Goal: Task Accomplishment & Management: Complete application form

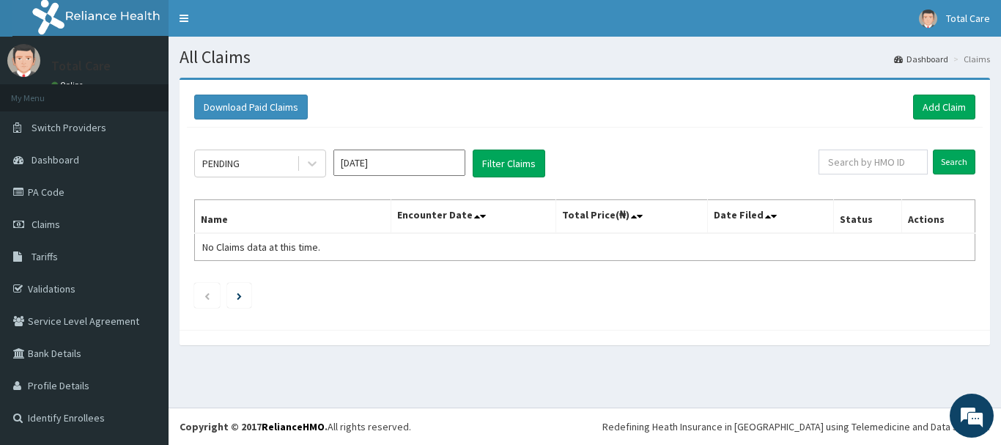
click at [369, 162] on input "Sep 2025" at bounding box center [400, 163] width 132 height 26
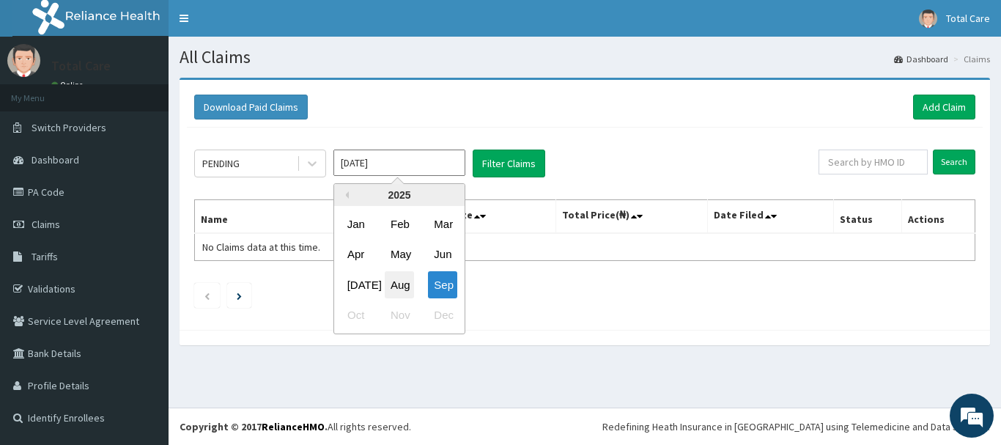
click at [411, 287] on div "Aug" at bounding box center [399, 284] width 29 height 27
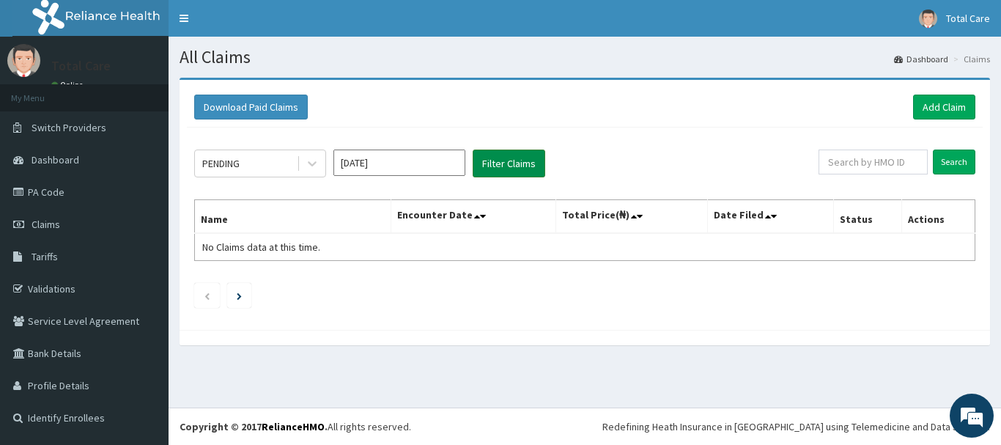
click at [534, 166] on button "Filter Claims" at bounding box center [509, 164] width 73 height 28
drag, startPoint x: 226, startPoint y: 168, endPoint x: 227, endPoint y: 180, distance: 11.8
click at [227, 168] on div "PENDING" at bounding box center [220, 163] width 37 height 15
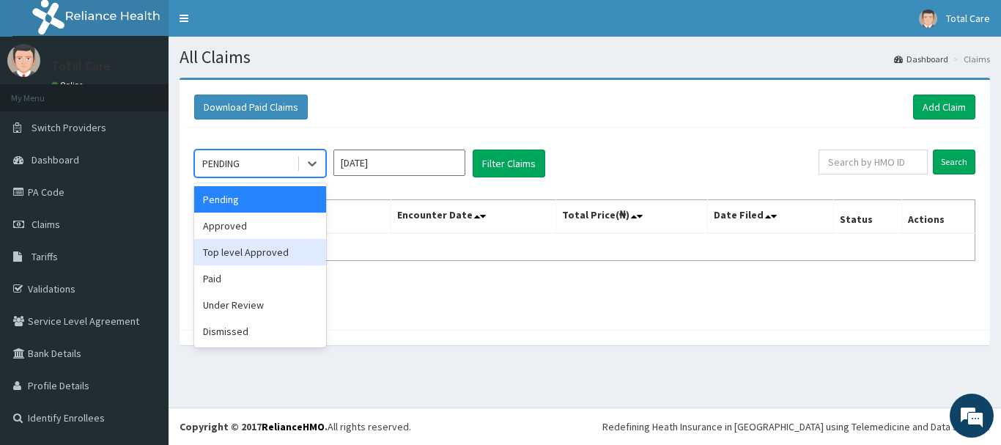
click at [254, 239] on div "Top level Approved" at bounding box center [260, 252] width 132 height 26
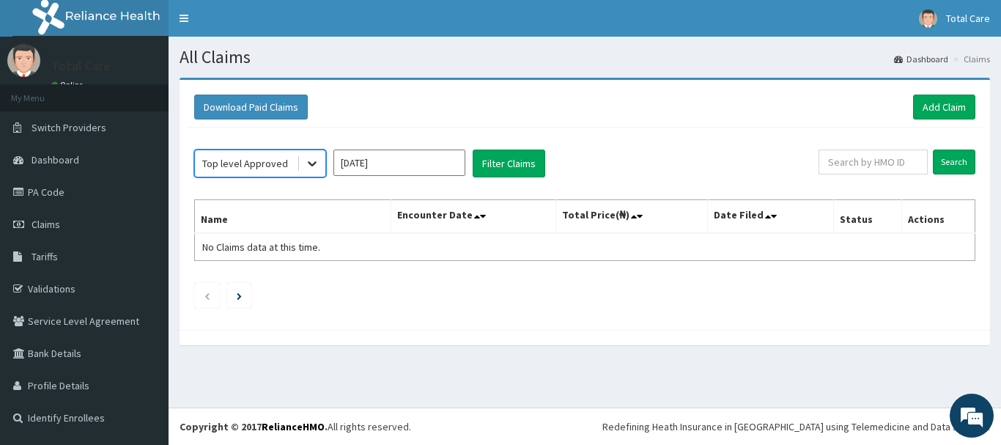
click at [306, 169] on icon at bounding box center [312, 163] width 15 height 15
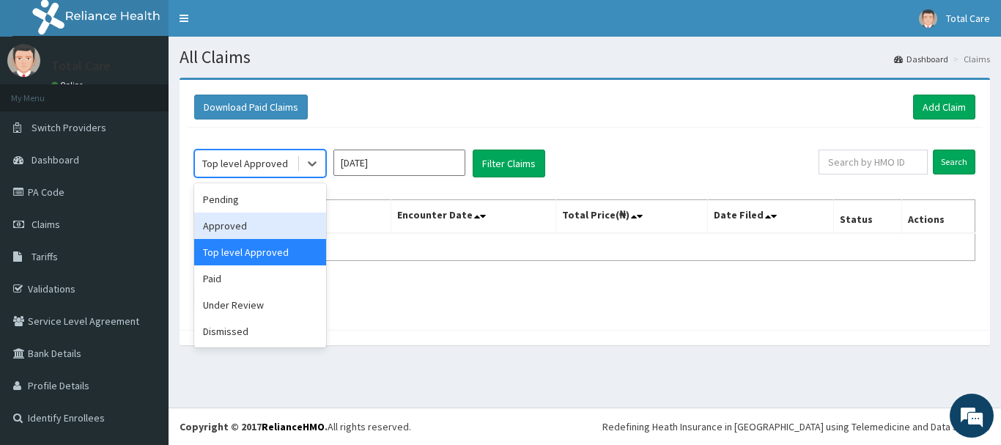
click at [290, 213] on div "Approved" at bounding box center [260, 226] width 132 height 26
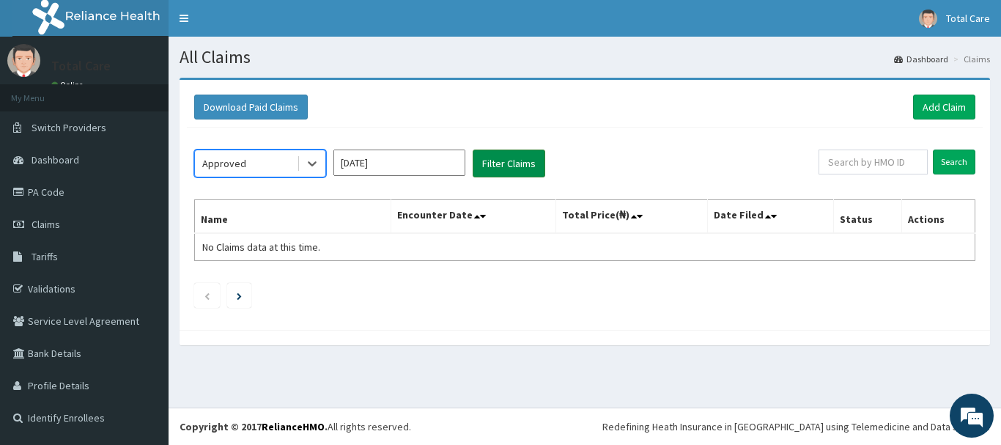
click at [487, 155] on button "Filter Claims" at bounding box center [509, 164] width 73 height 28
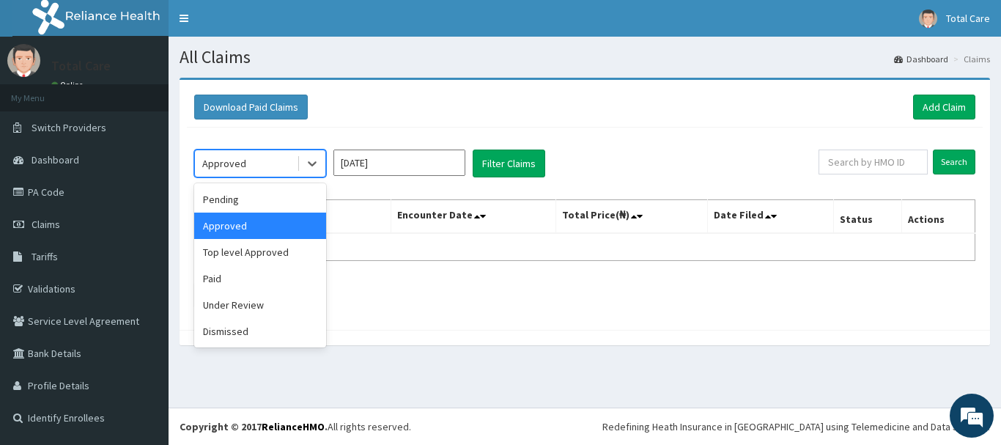
click at [278, 173] on div "Approved" at bounding box center [246, 163] width 102 height 23
click at [256, 255] on div "Top level Approved" at bounding box center [260, 252] width 132 height 26
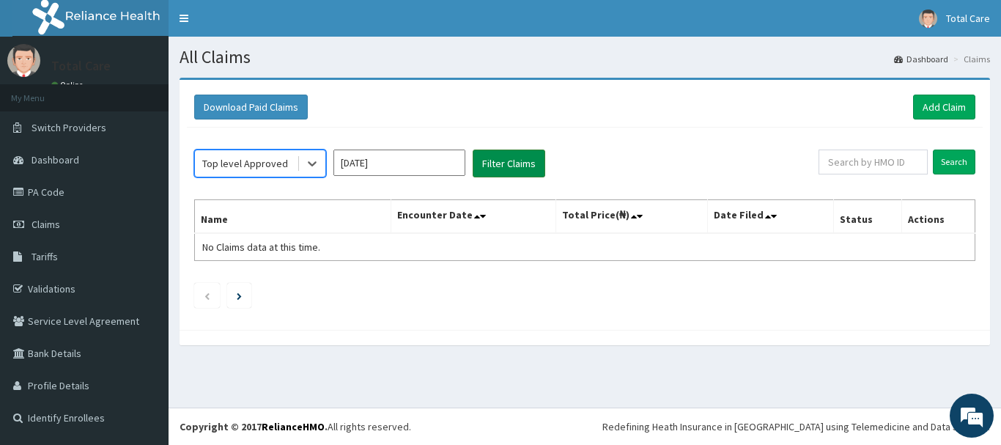
click at [536, 166] on button "Filter Claims" at bounding box center [509, 164] width 73 height 28
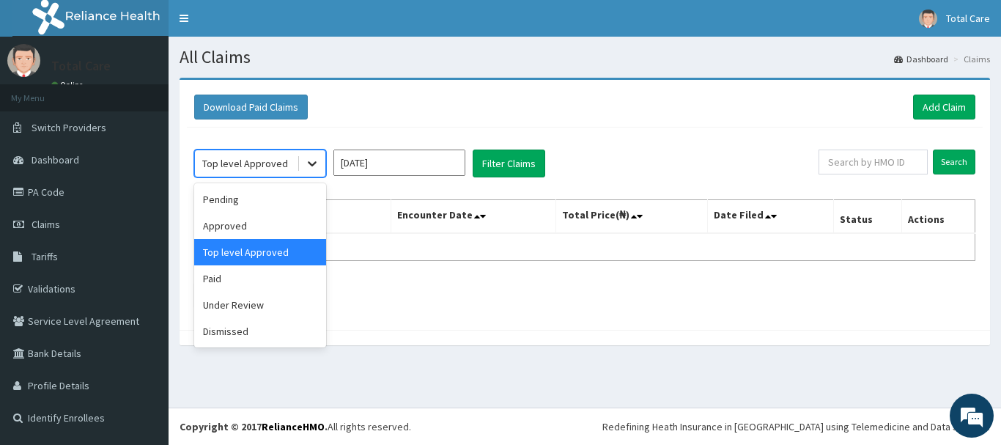
click at [300, 168] on div at bounding box center [312, 163] width 26 height 26
click at [279, 164] on div "Top level Approved" at bounding box center [245, 163] width 86 height 15
click at [241, 271] on div "Paid" at bounding box center [260, 278] width 132 height 26
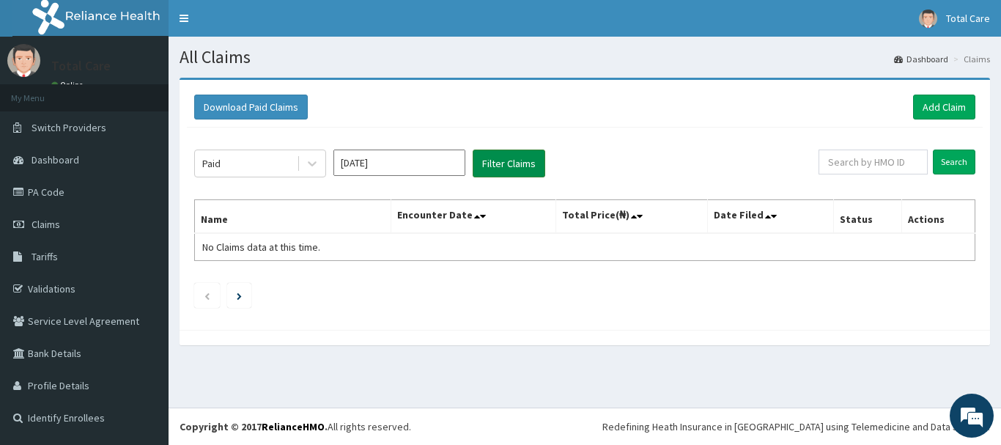
drag, startPoint x: 482, startPoint y: 166, endPoint x: 484, endPoint y: 174, distance: 8.4
click at [482, 167] on button "Filter Claims" at bounding box center [509, 164] width 73 height 28
click at [445, 166] on input "Aug 2025" at bounding box center [400, 163] width 132 height 26
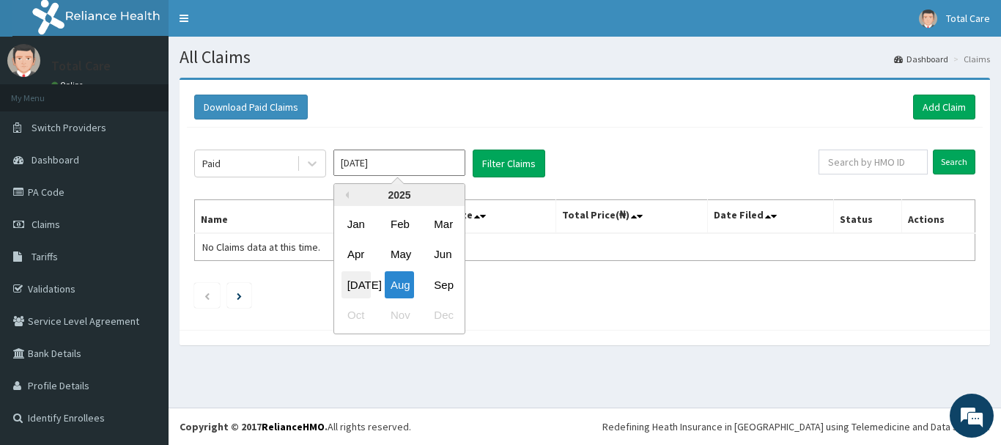
click at [362, 280] on div "Jul" at bounding box center [356, 284] width 29 height 27
type input "Jul 2025"
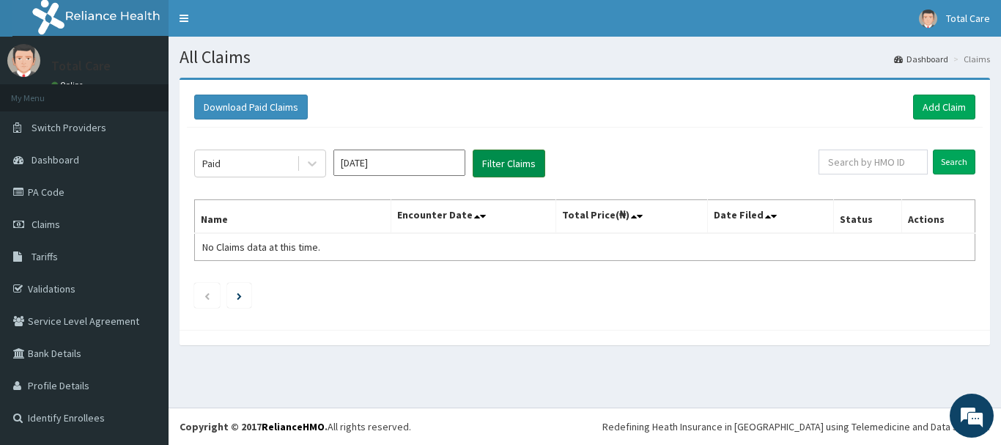
click at [515, 164] on button "Filter Claims" at bounding box center [509, 164] width 73 height 28
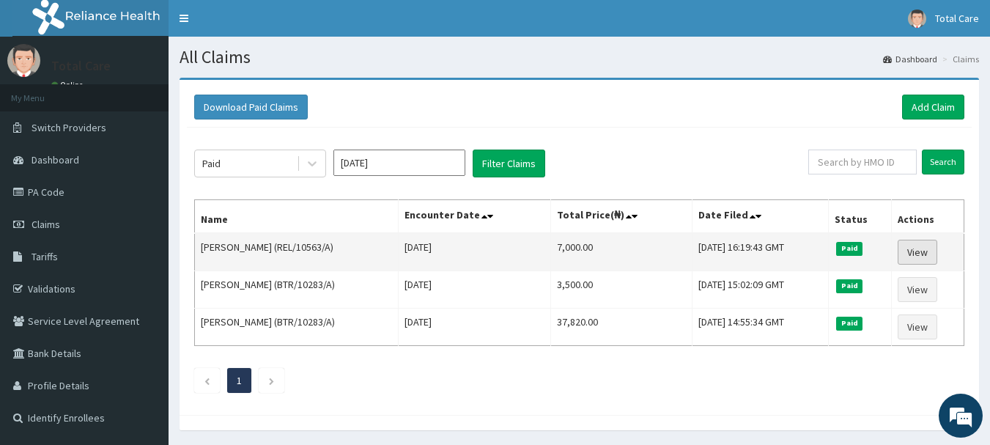
click at [934, 254] on link "View" at bounding box center [918, 252] width 40 height 25
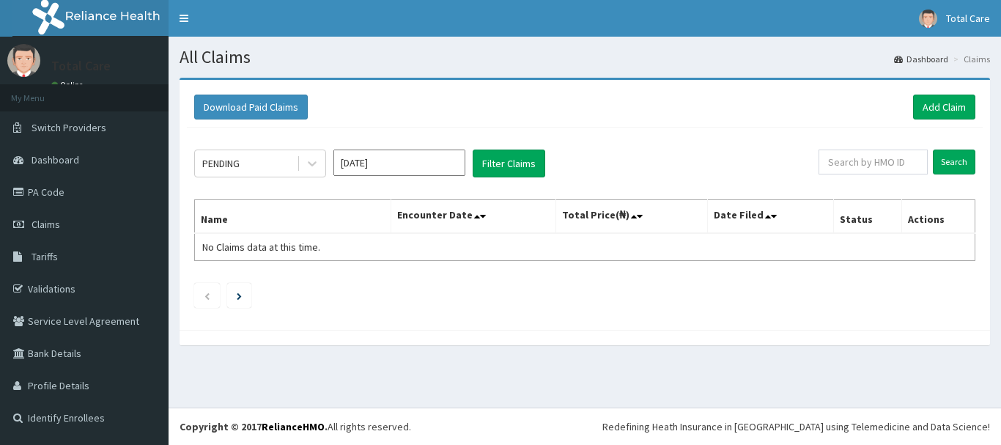
click at [386, 163] on input "[DATE]" at bounding box center [400, 163] width 132 height 26
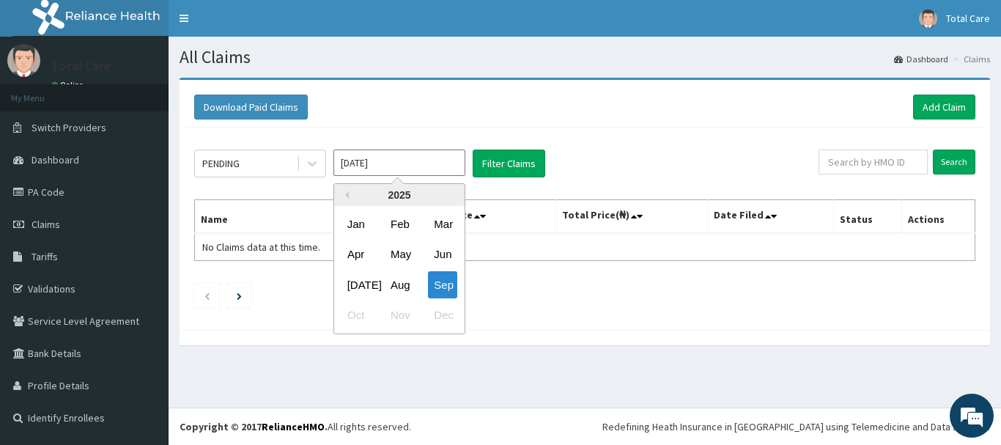
click at [357, 284] on div "Jul" at bounding box center [356, 284] width 29 height 27
type input "Jul 2025"
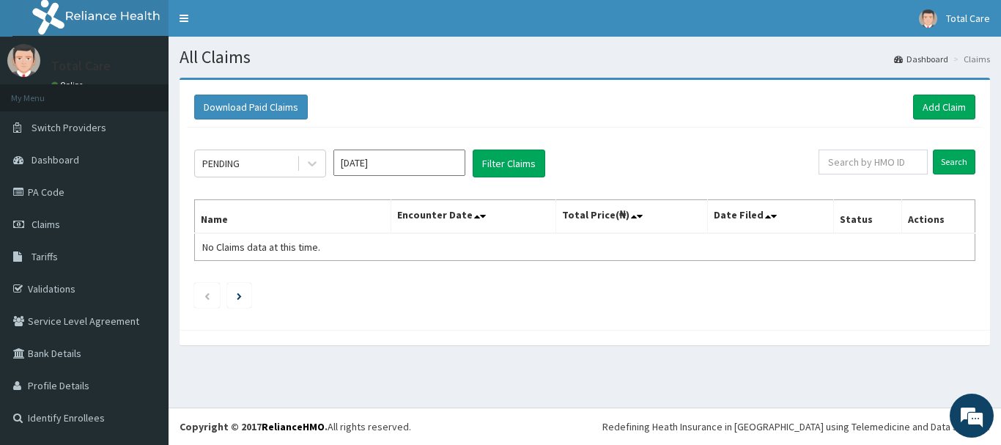
click at [551, 167] on div "PENDING Jul 2025 Filter Claims" at bounding box center [506, 164] width 625 height 28
drag, startPoint x: 516, startPoint y: 160, endPoint x: 291, endPoint y: 187, distance: 226.7
click at [513, 160] on button "Filter Claims" at bounding box center [509, 164] width 73 height 28
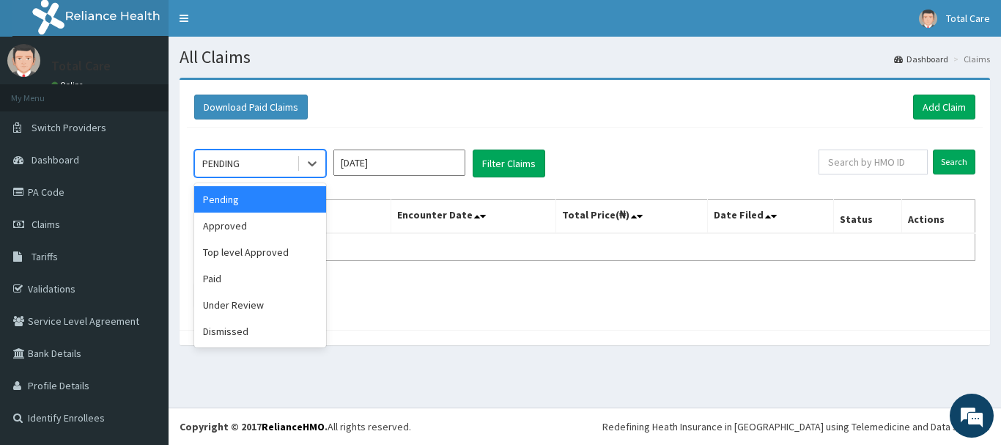
click at [285, 164] on div "PENDING" at bounding box center [246, 163] width 102 height 23
drag, startPoint x: 240, startPoint y: 287, endPoint x: 367, endPoint y: 220, distance: 144.0
click at [242, 286] on div "Paid" at bounding box center [260, 278] width 132 height 26
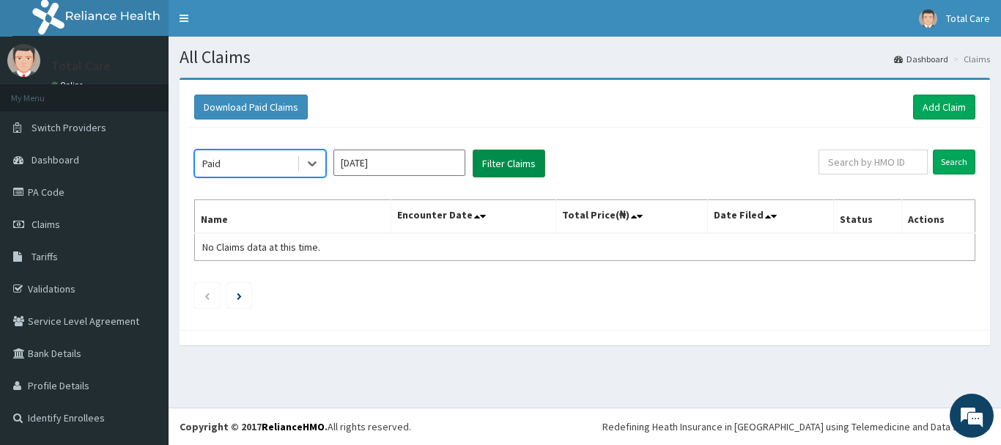
click at [499, 166] on button "Filter Claims" at bounding box center [509, 164] width 73 height 28
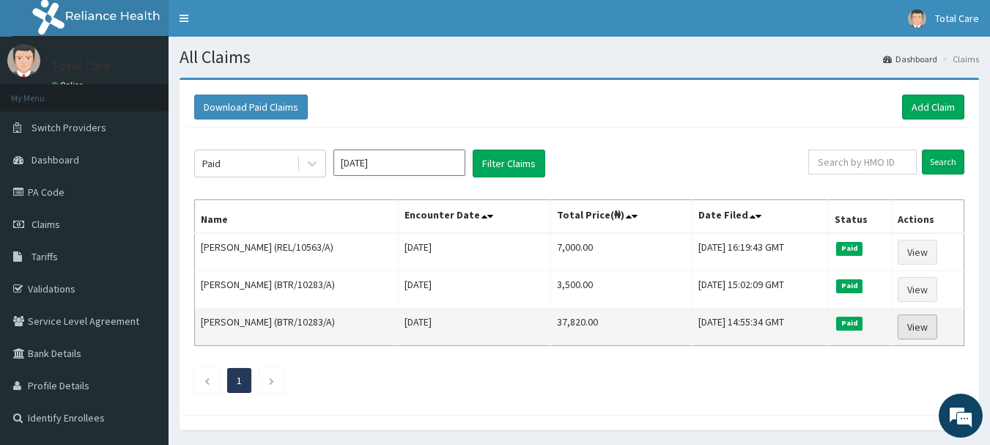
click at [929, 323] on link "View" at bounding box center [918, 327] width 40 height 25
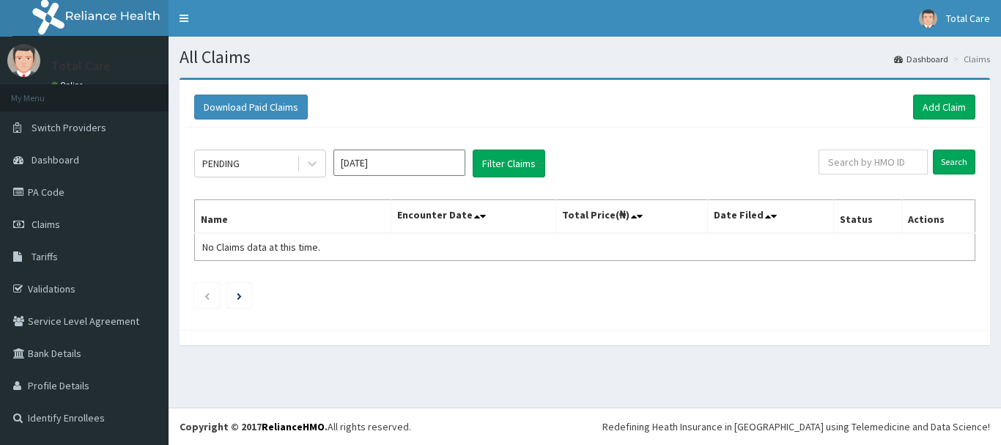
click at [342, 166] on input "[DATE]" at bounding box center [400, 163] width 132 height 26
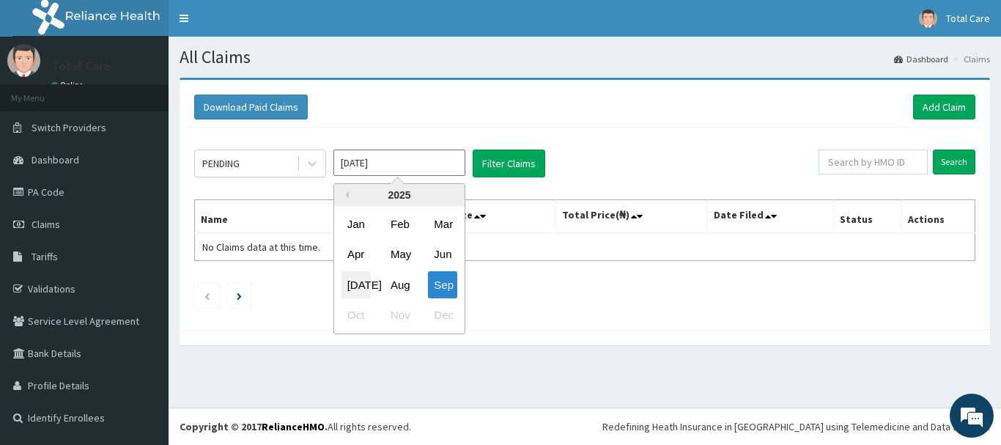
click at [350, 279] on div "[DATE]" at bounding box center [356, 284] width 29 height 27
type input "[DATE]"
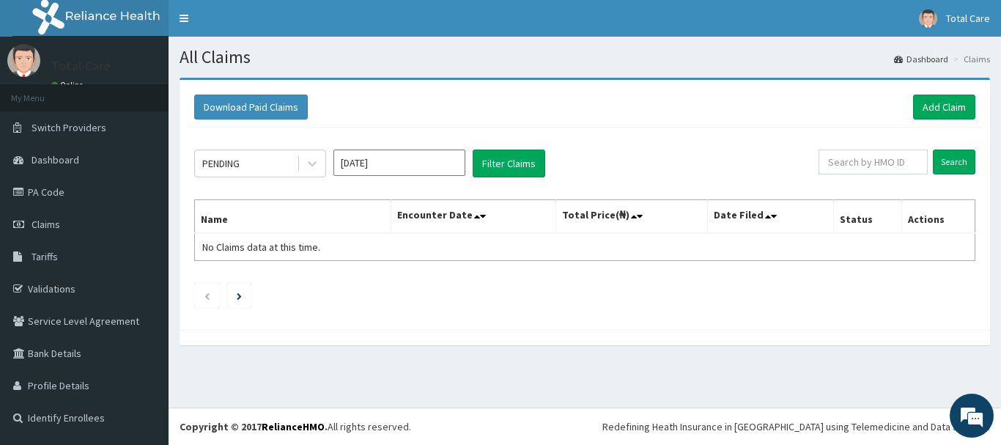
click at [293, 138] on div "PENDING [DATE] Filter Claims Search Name Encounter Date Total Price(₦) Date Fil…" at bounding box center [585, 225] width 796 height 195
click at [281, 164] on div "PENDING" at bounding box center [246, 163] width 102 height 23
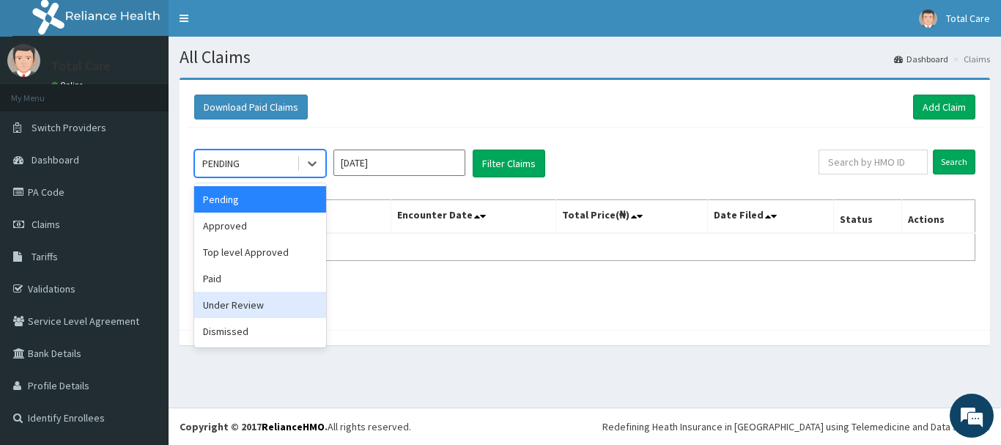
click at [228, 293] on div "Under Review" at bounding box center [260, 305] width 132 height 26
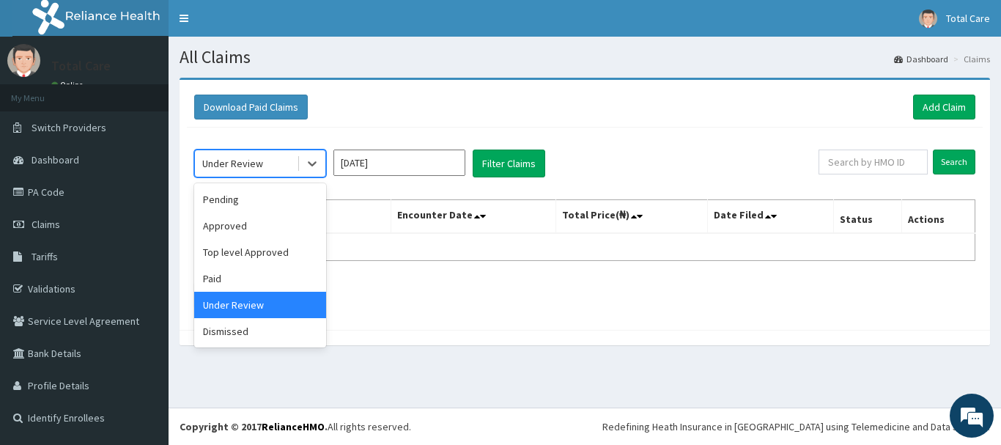
click at [296, 152] on div "Under Review" at bounding box center [246, 163] width 102 height 23
click at [272, 276] on div "Paid" at bounding box center [260, 278] width 132 height 26
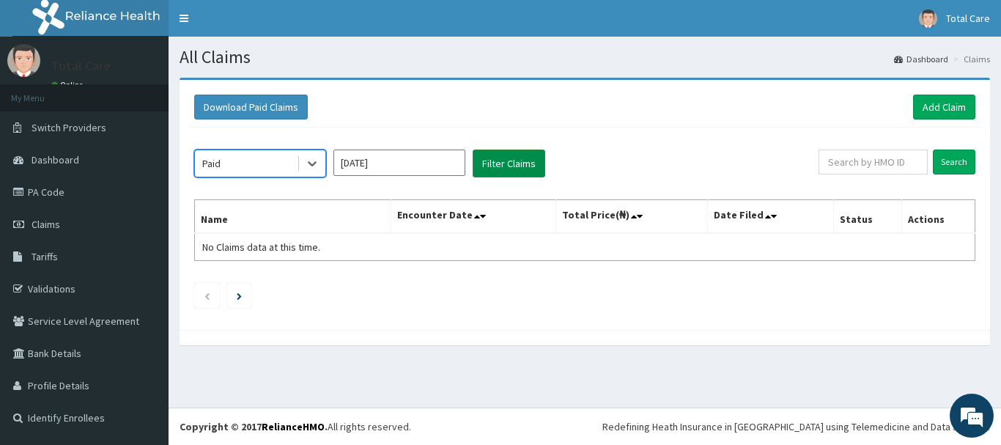
click at [512, 152] on button "Filter Claims" at bounding box center [509, 164] width 73 height 28
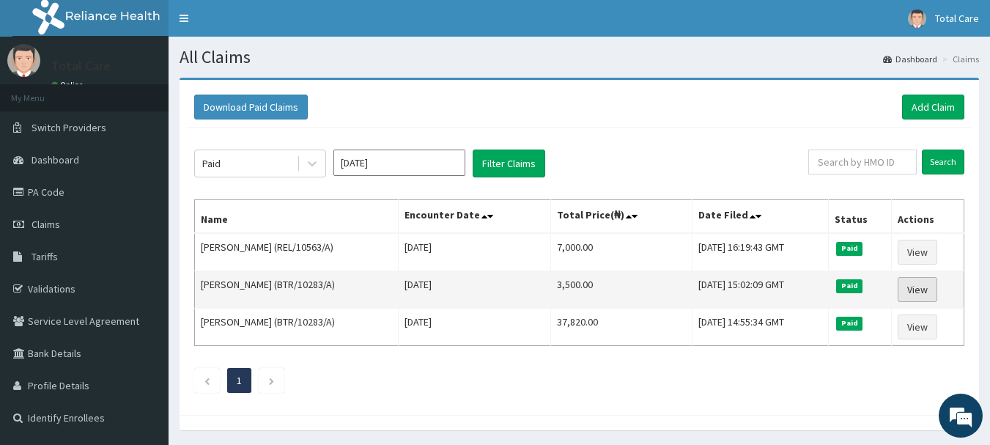
click at [924, 291] on link "View" at bounding box center [918, 289] width 40 height 25
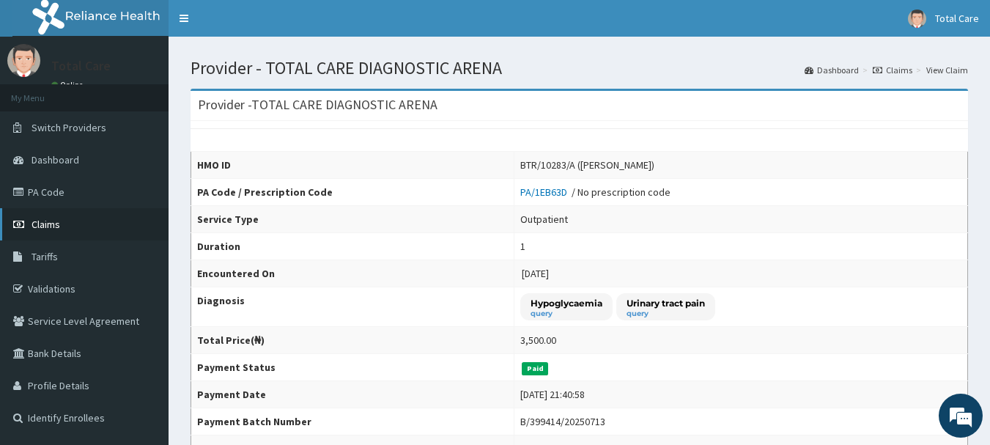
click at [83, 231] on link "Claims" at bounding box center [84, 224] width 169 height 32
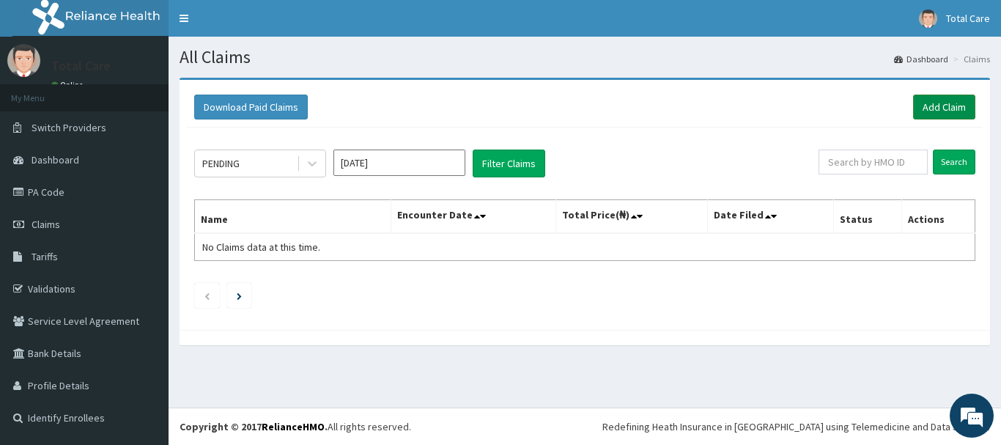
click at [935, 103] on link "Add Claim" at bounding box center [945, 107] width 62 height 25
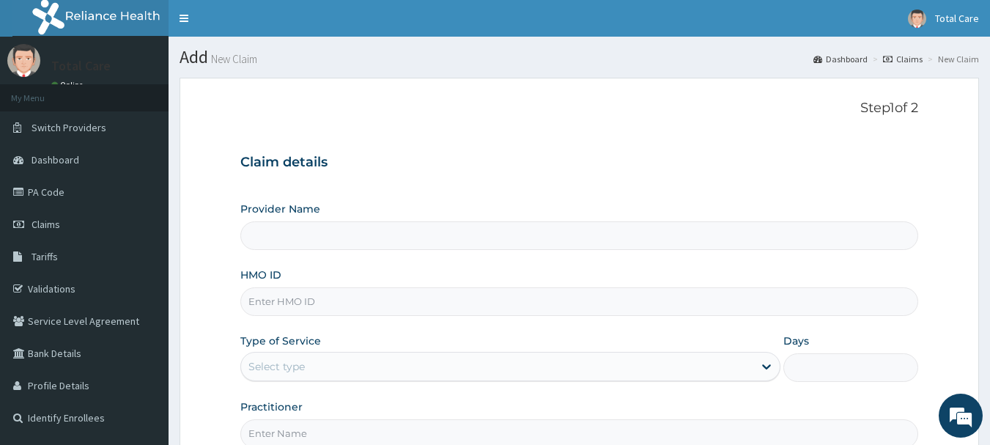
type input "TOTAL CARE DIAGNOSTIC ARENA"
drag, startPoint x: 345, startPoint y: 306, endPoint x: 337, endPoint y: 311, distance: 9.2
click at [345, 306] on input "HMO ID" at bounding box center [579, 301] width 679 height 29
paste input "OKB/12046/A"
type input "OKB/12046/A"
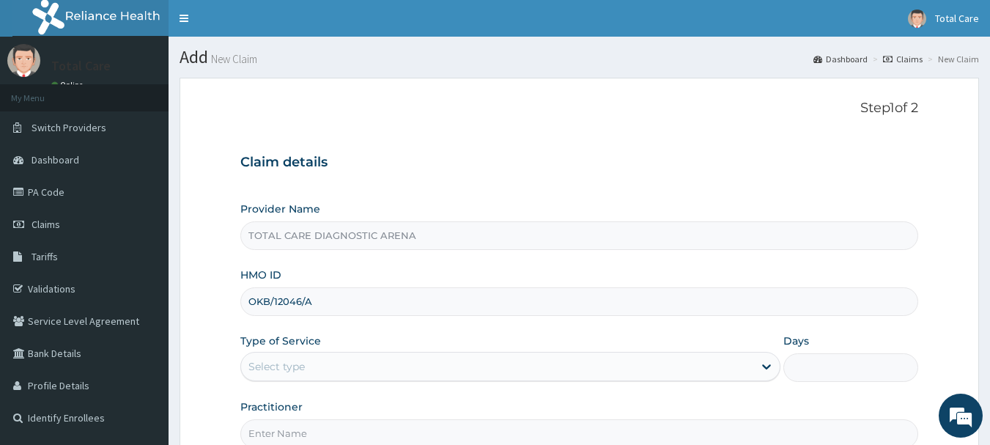
click at [438, 353] on div "Select type" at bounding box center [510, 366] width 540 height 29
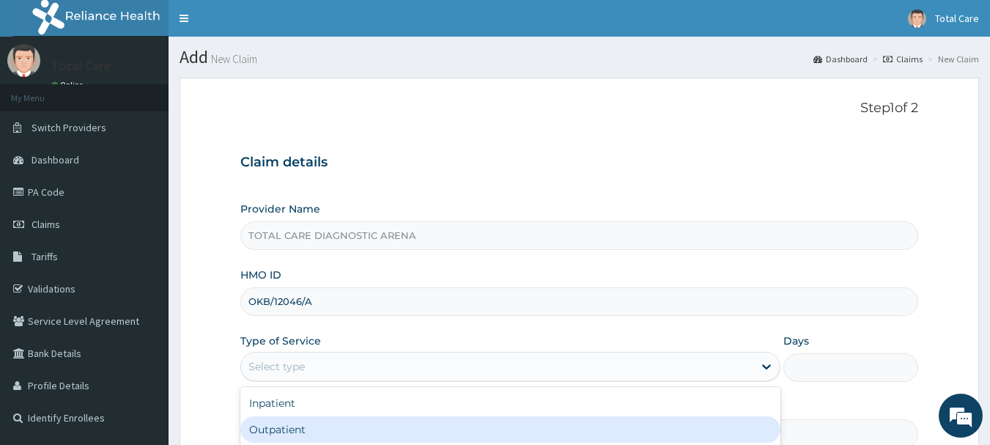
click at [437, 431] on div "Outpatient" at bounding box center [510, 429] width 540 height 26
type input "1"
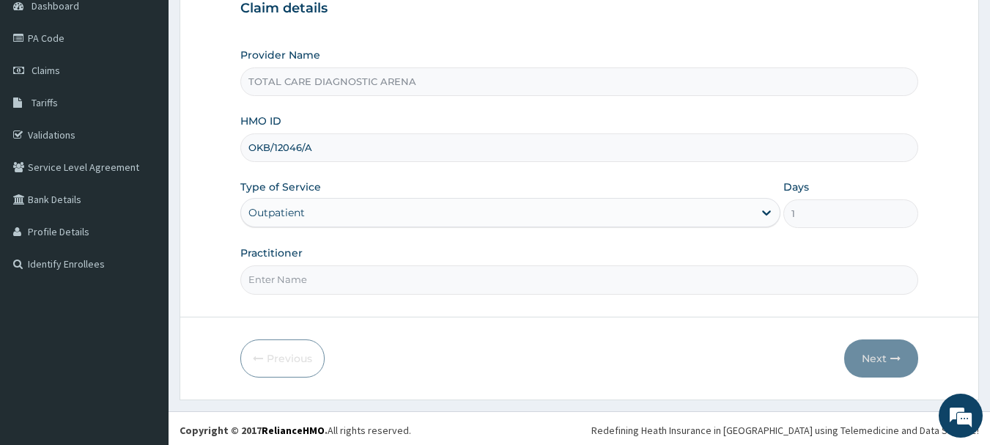
scroll to position [158, 0]
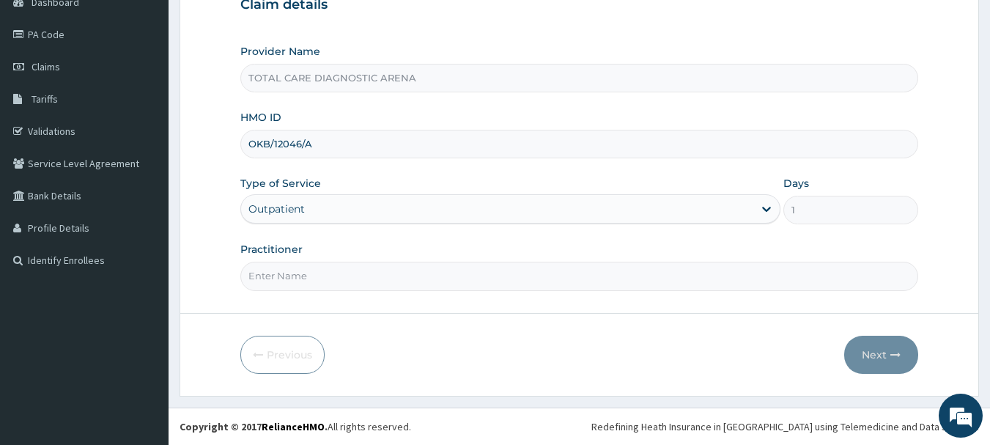
click at [442, 271] on input "Practitioner" at bounding box center [579, 276] width 679 height 29
type input "DR MALOMO"
click at [875, 353] on button "Next" at bounding box center [882, 355] width 74 height 38
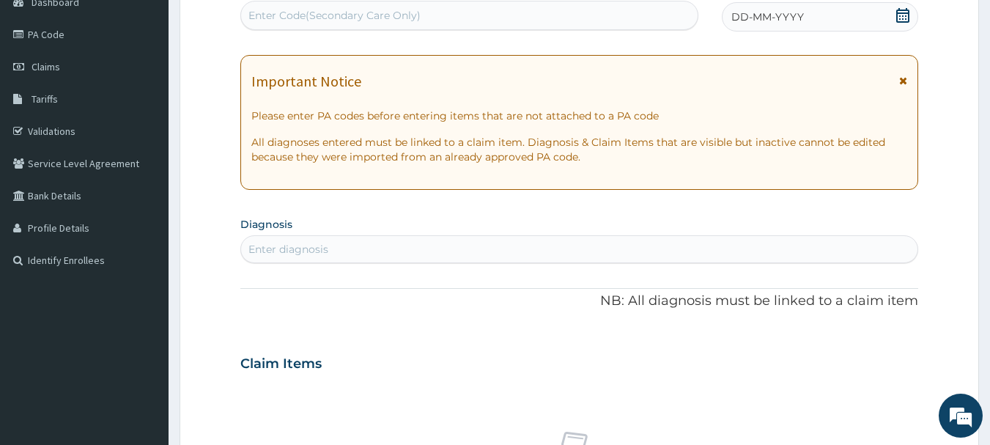
click at [523, 12] on div "Enter Code(Secondary Care Only)" at bounding box center [469, 15] width 457 height 23
paste input "PA/1C934D"
type input "PA/1C934D"
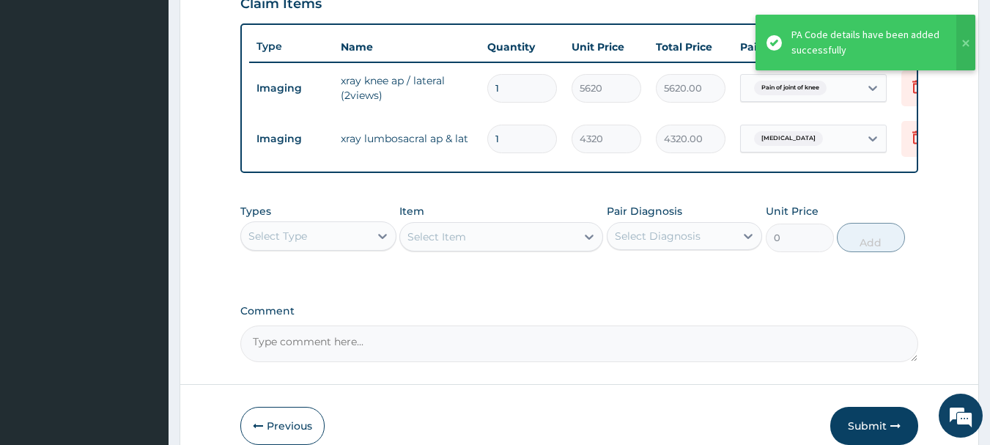
scroll to position [604, 0]
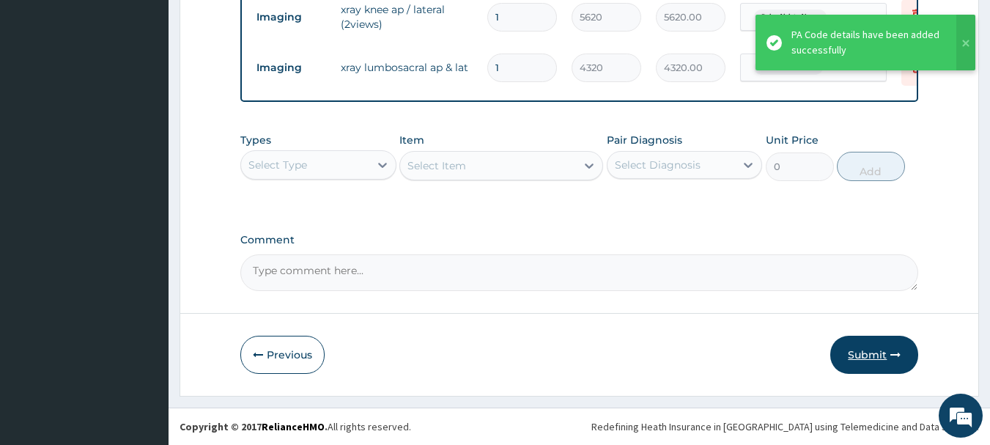
click at [850, 353] on button "Submit" at bounding box center [875, 355] width 88 height 38
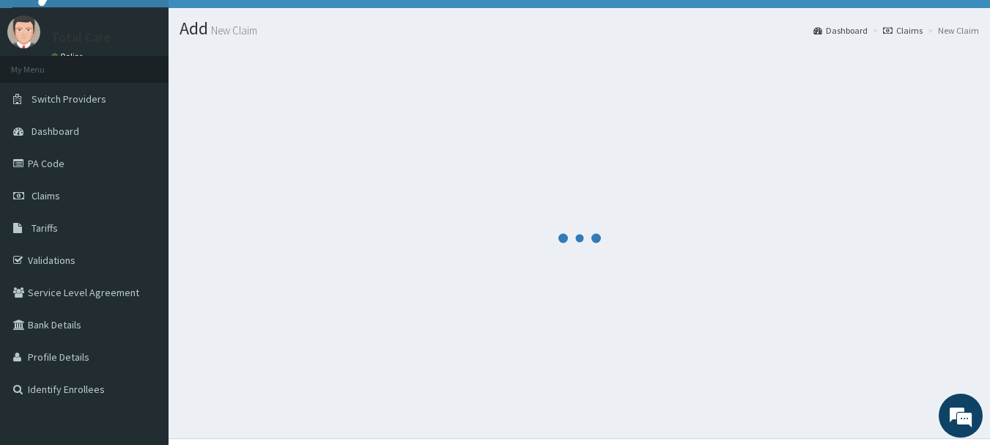
scroll to position [0, 0]
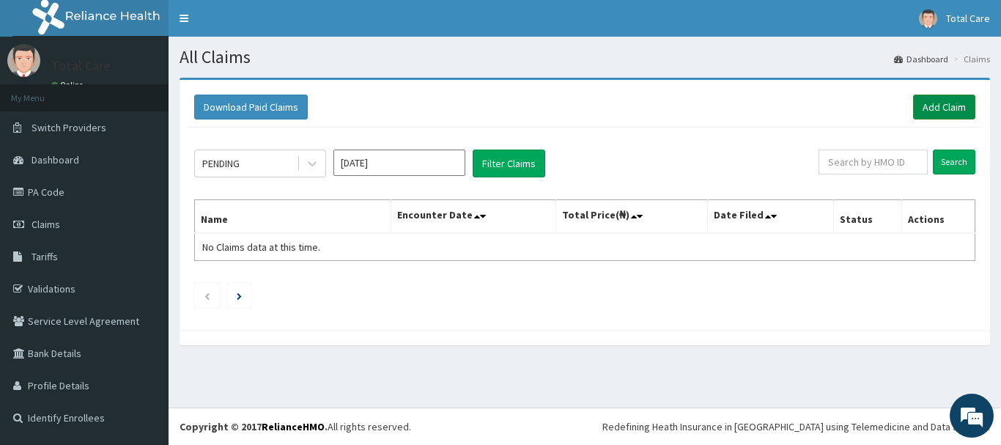
click at [954, 98] on link "Add Claim" at bounding box center [945, 107] width 62 height 25
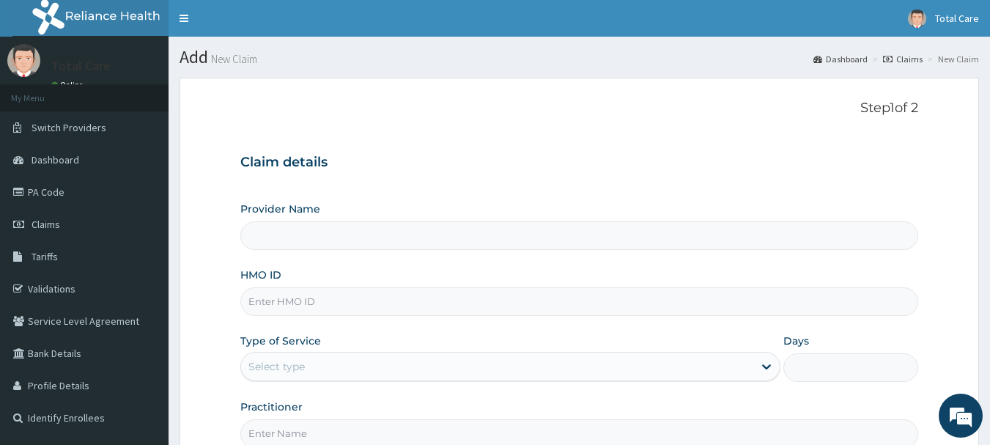
type input "TOTAL CARE DIAGNOSTIC ARENA"
click at [420, 301] on input "HMO ID" at bounding box center [579, 301] width 679 height 29
paste input "CHL/11204/A"
type input "CHL/11204/A"
click at [440, 359] on div "Select type" at bounding box center [497, 366] width 512 height 23
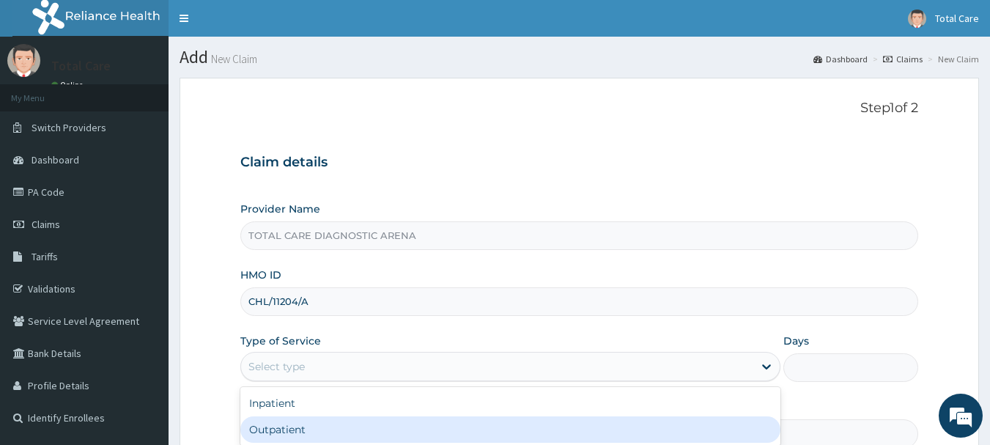
click at [444, 435] on div "Outpatient" at bounding box center [510, 429] width 540 height 26
type input "1"
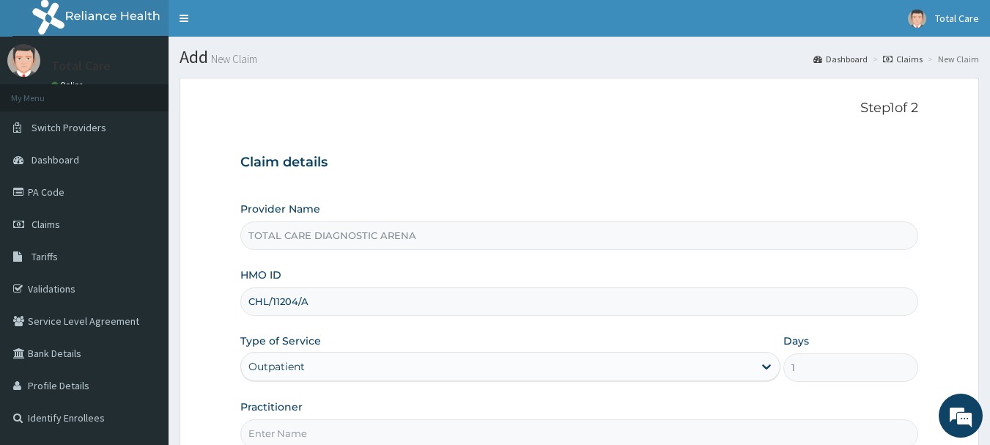
click at [438, 431] on input "Practitioner" at bounding box center [579, 433] width 679 height 29
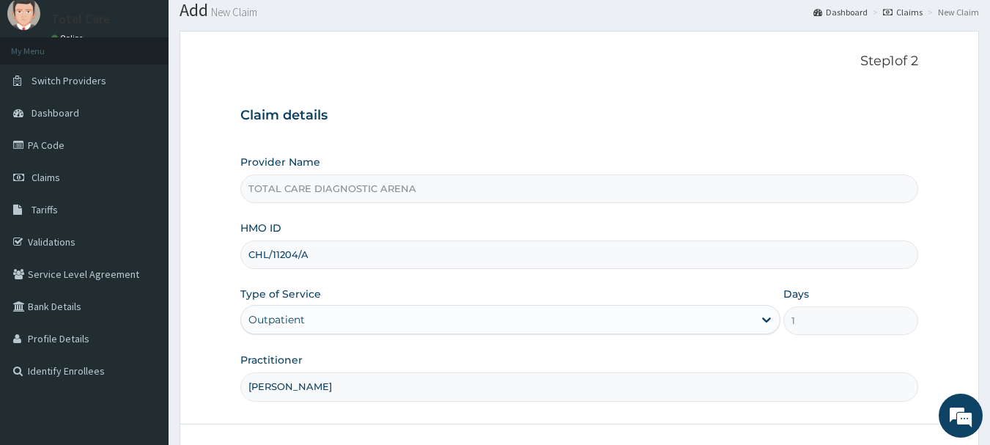
scroll to position [73, 0]
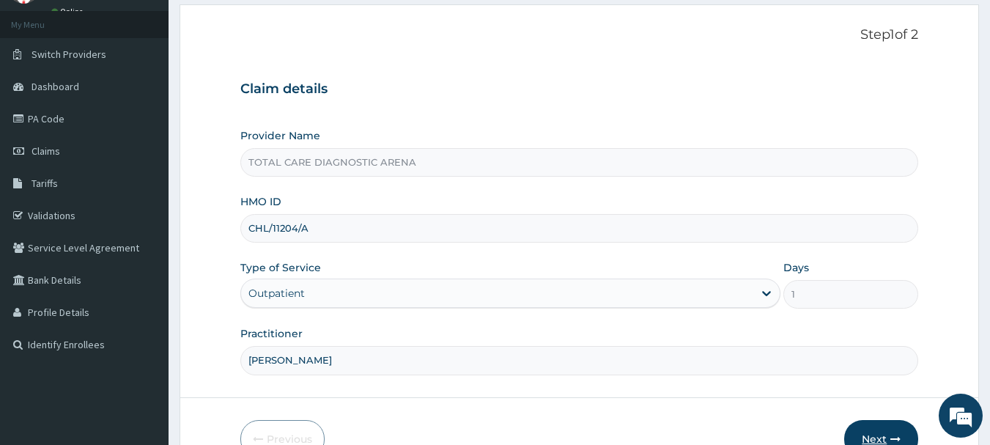
type input "DR MALOMO"
click at [858, 428] on button "Next" at bounding box center [882, 439] width 74 height 38
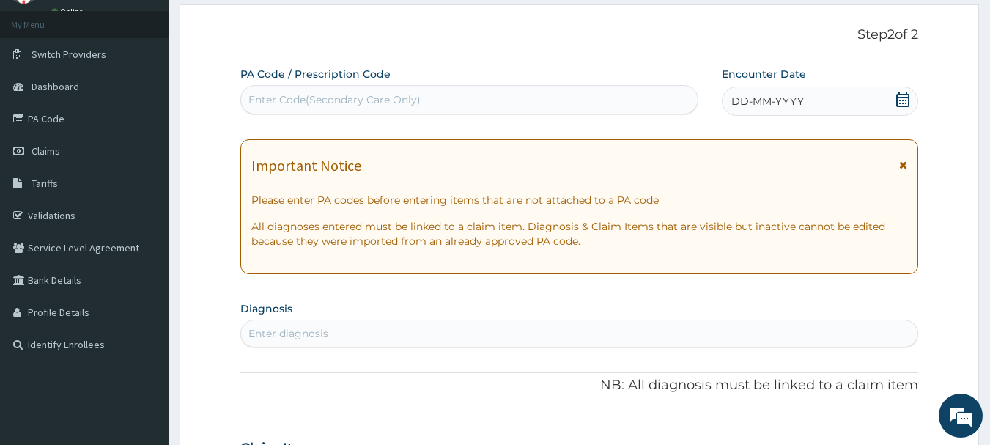
click at [388, 103] on div "Enter Code(Secondary Care Only)" at bounding box center [335, 99] width 172 height 15
paste input "PA/9AEDB0"
type input "PA/9AEDB0"
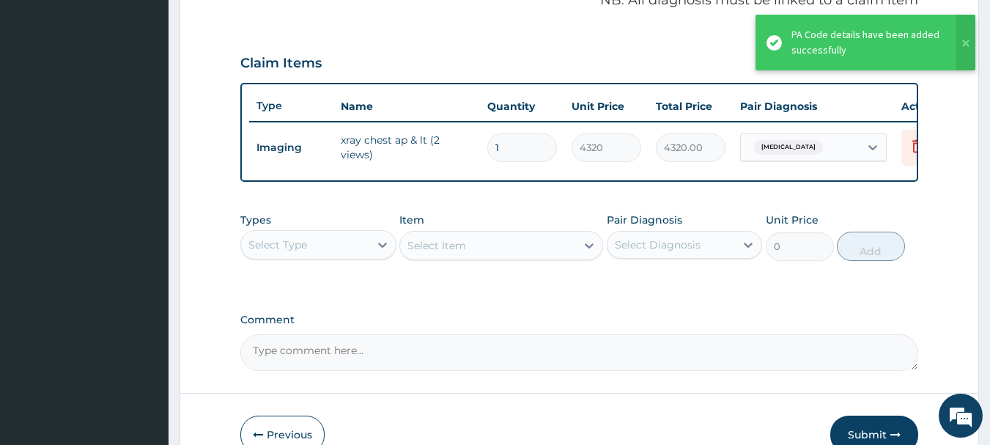
scroll to position [554, 0]
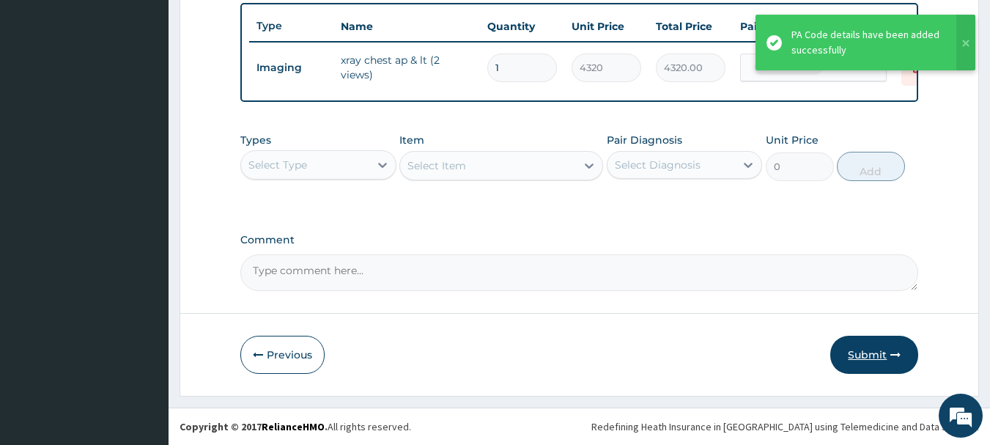
click at [867, 360] on button "Submit" at bounding box center [875, 355] width 88 height 38
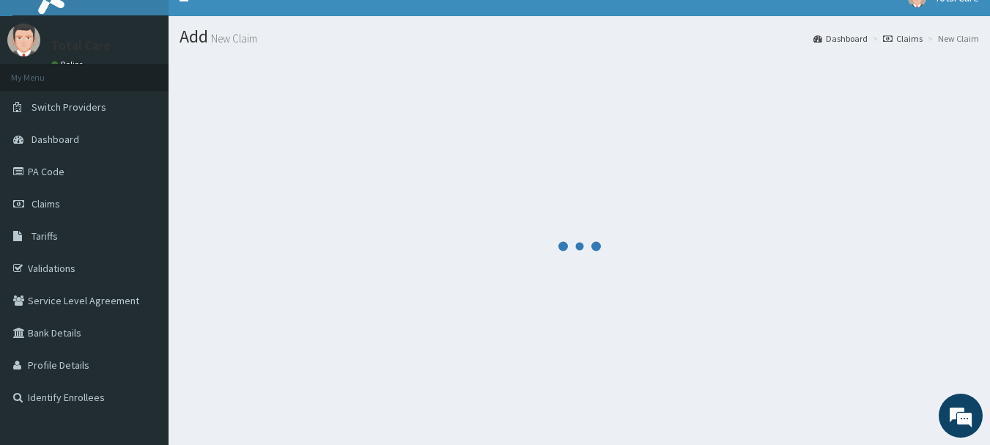
scroll to position [0, 0]
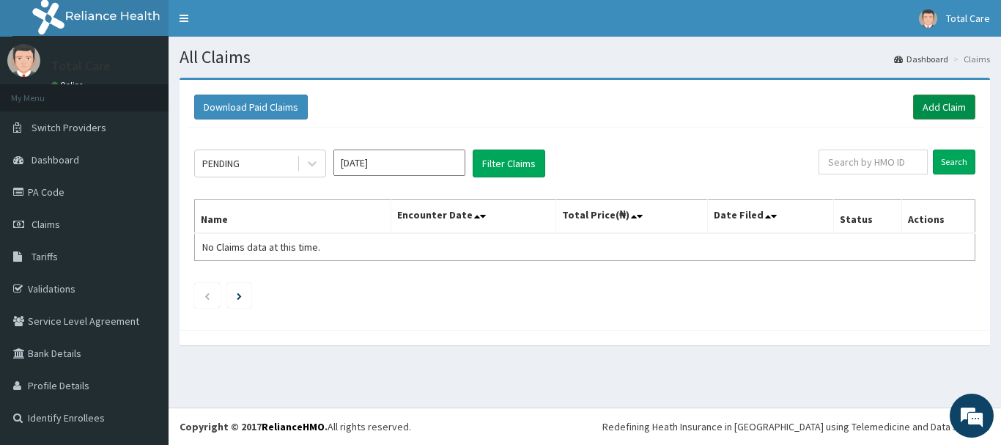
click at [963, 105] on link "Add Claim" at bounding box center [945, 107] width 62 height 25
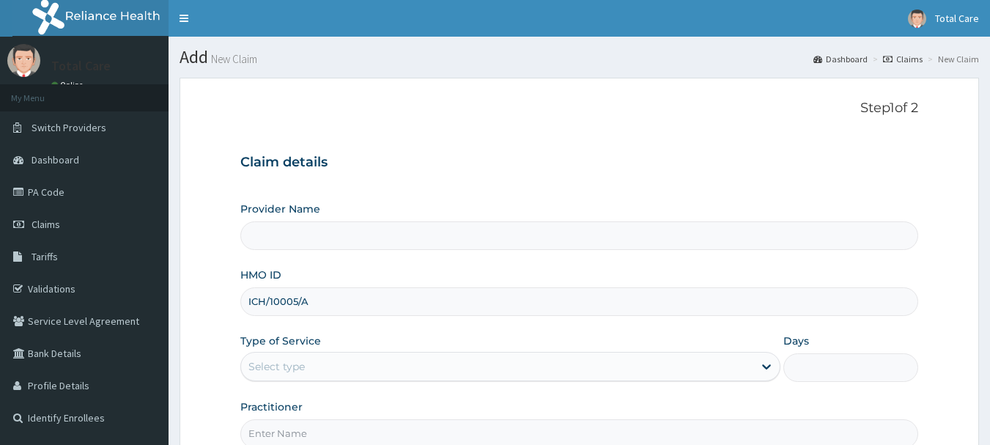
type input "ICH/10005/A"
click at [440, 366] on div "Select type" at bounding box center [497, 366] width 512 height 23
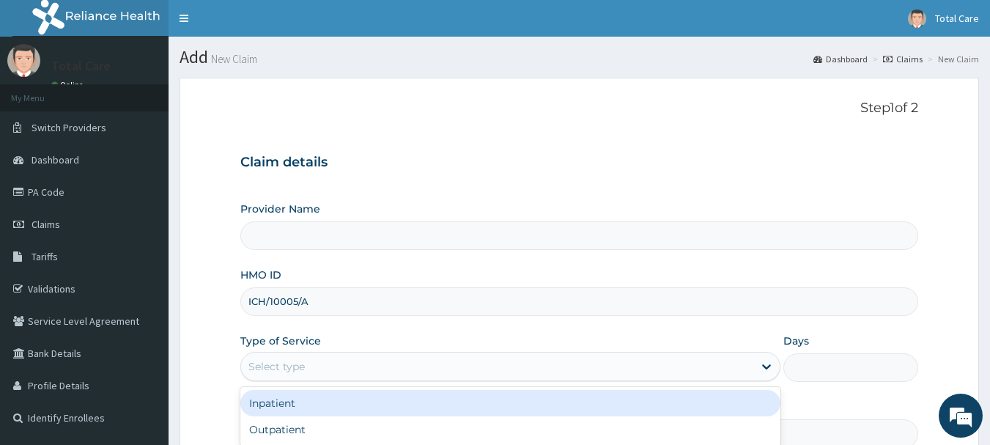
click at [587, 197] on div "Claim details Provider Name HMO ID ICH/10005/A Type of Service option Inpatient…" at bounding box center [579, 294] width 679 height 308
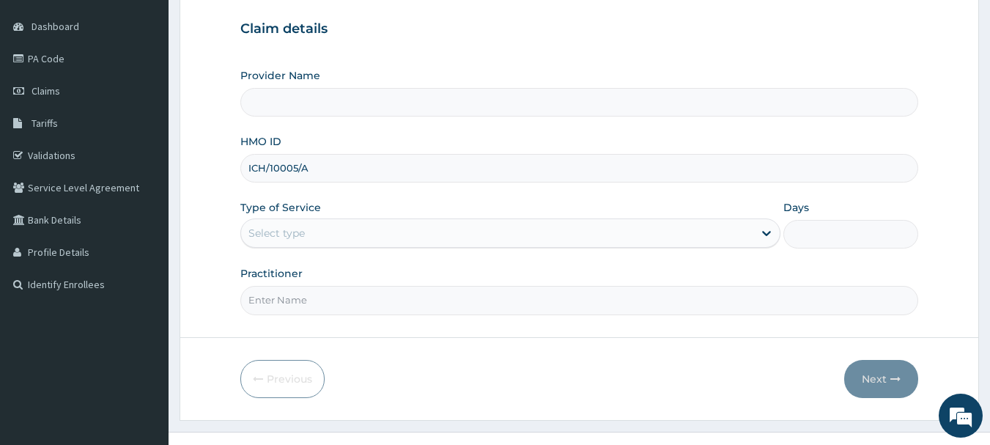
scroll to position [147, 0]
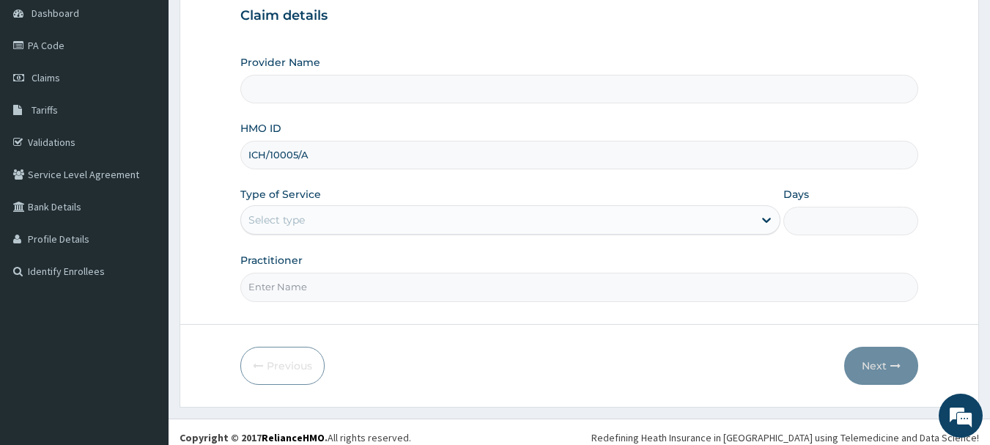
type input "TOTAL CARE DIAGNOSTIC ARENA"
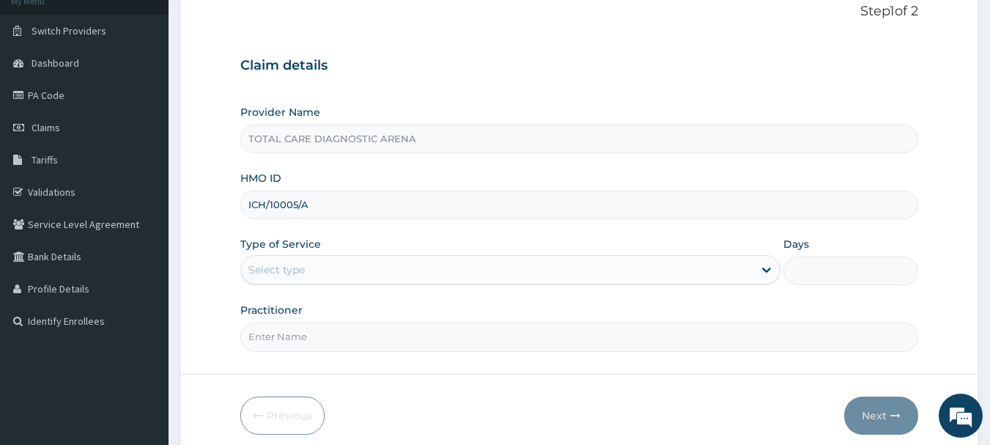
scroll to position [0, 0]
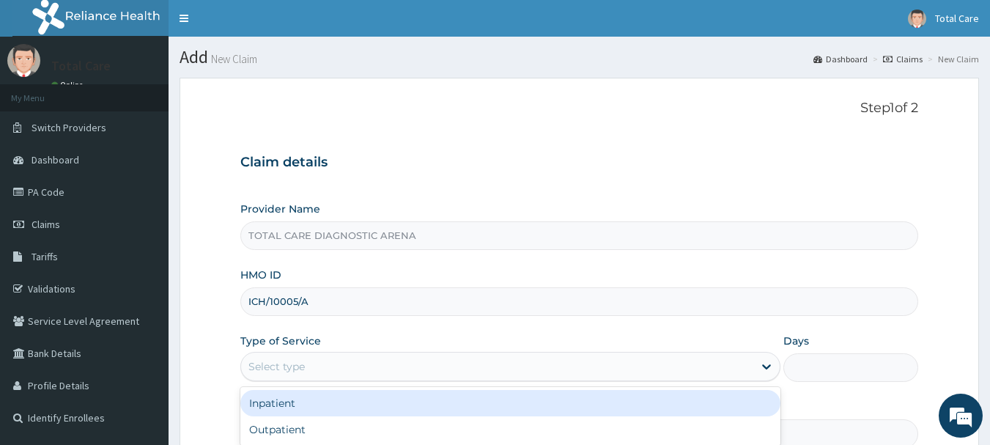
click at [496, 365] on div "Select type" at bounding box center [497, 366] width 512 height 23
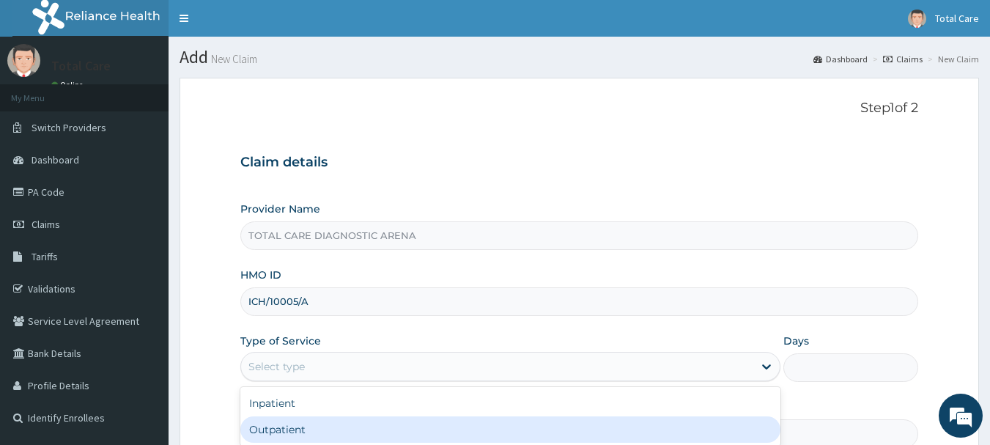
click at [476, 422] on div "Outpatient" at bounding box center [510, 429] width 540 height 26
type input "1"
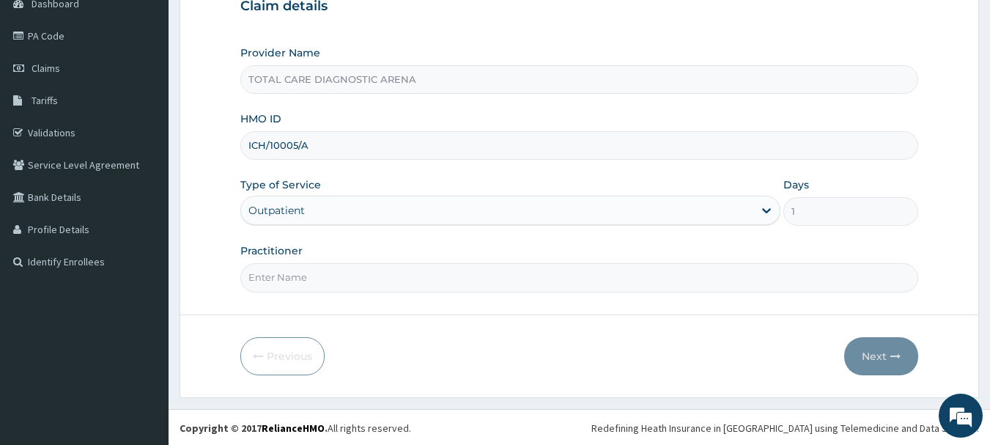
scroll to position [158, 0]
click at [549, 275] on input "Practitioner" at bounding box center [579, 276] width 679 height 29
type input "DR MALOMO"
click at [892, 353] on icon "button" at bounding box center [896, 355] width 10 height 10
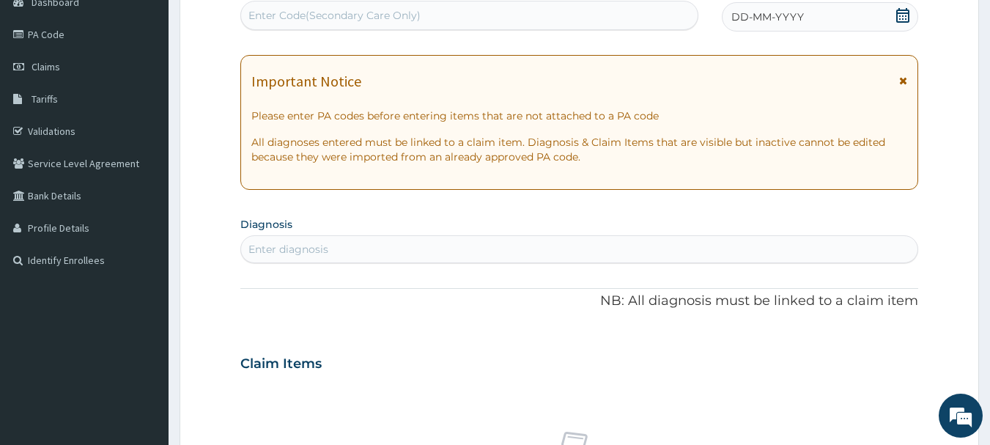
click at [539, 7] on div "Enter Code(Secondary Care Only)" at bounding box center [469, 15] width 457 height 23
paste input "PA/1D41EB"
type input "PA/1D41EB"
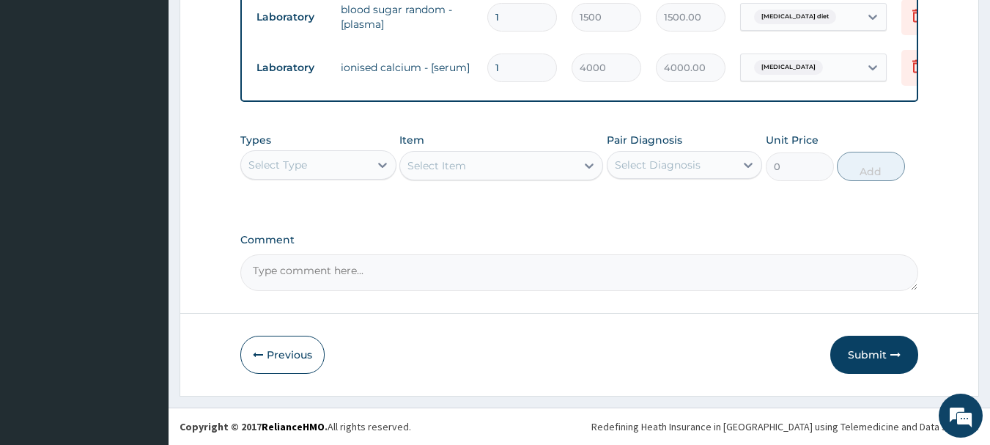
scroll to position [705, 0]
click at [874, 345] on button "Submit" at bounding box center [875, 355] width 88 height 38
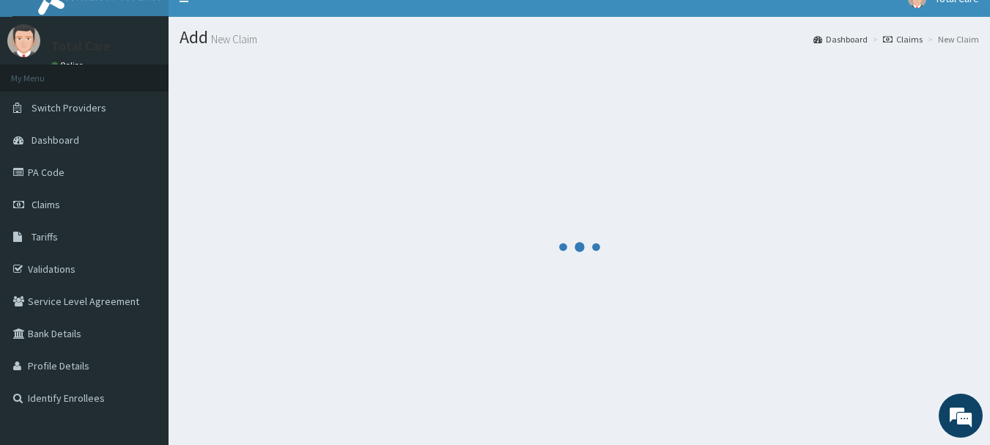
scroll to position [0, 0]
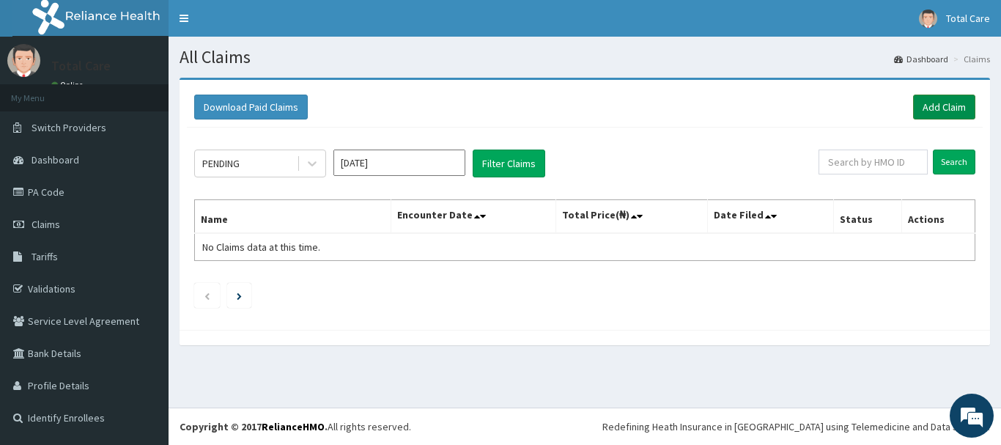
click at [942, 100] on link "Add Claim" at bounding box center [945, 107] width 62 height 25
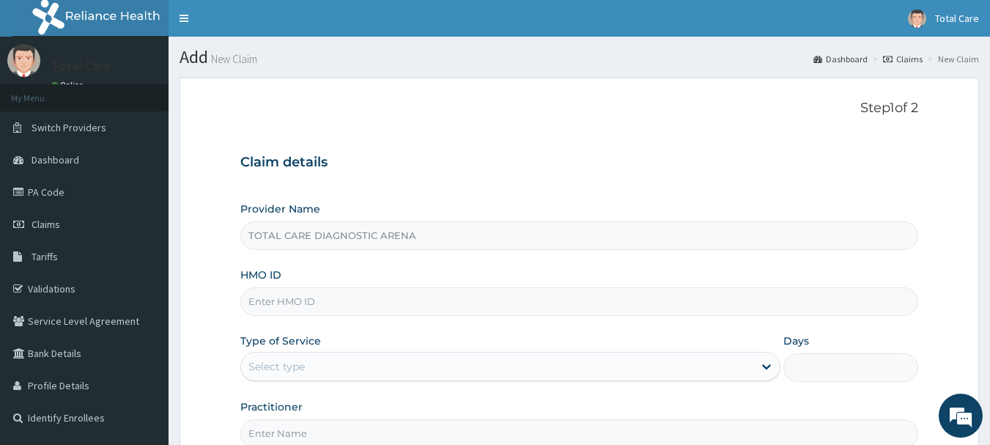
click at [479, 293] on input "HMO ID" at bounding box center [579, 301] width 679 height 29
paste input "PRN/10077/B"
type input "PRN/10077/B"
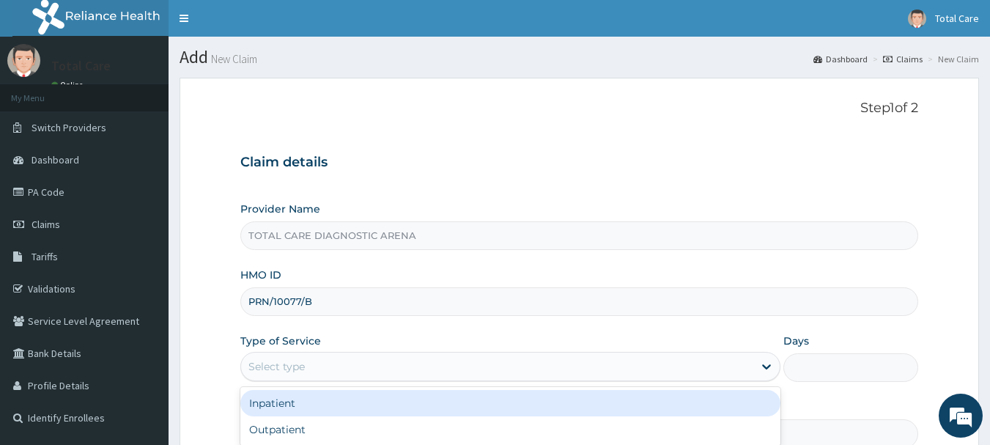
click at [499, 376] on div "Select type" at bounding box center [497, 366] width 512 height 23
click at [513, 406] on div "Inpatient" at bounding box center [510, 403] width 540 height 26
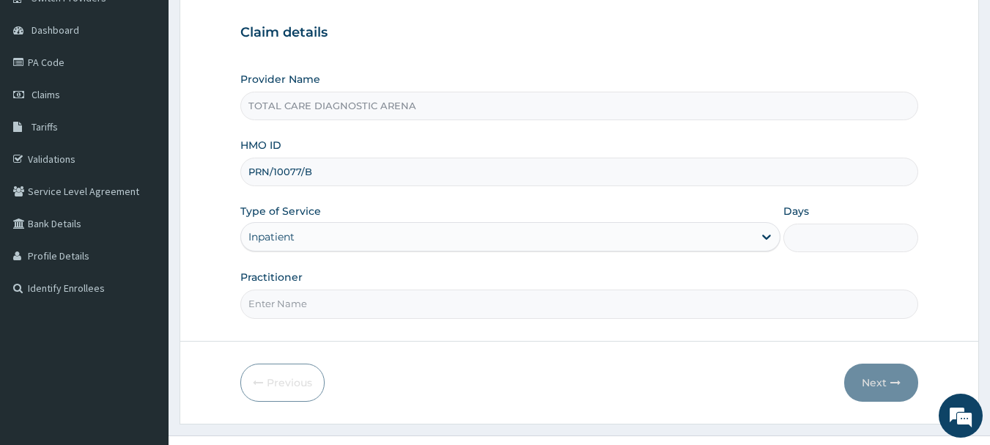
scroll to position [147, 0]
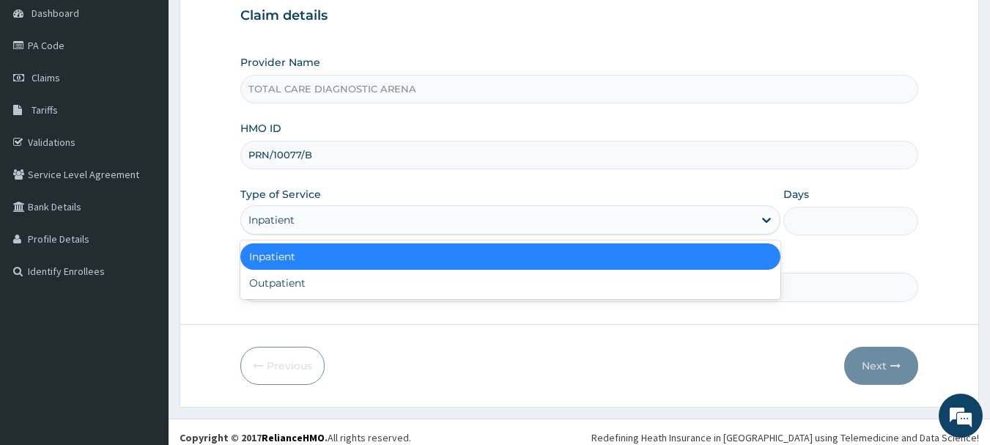
click at [588, 216] on div "Inpatient" at bounding box center [497, 219] width 512 height 23
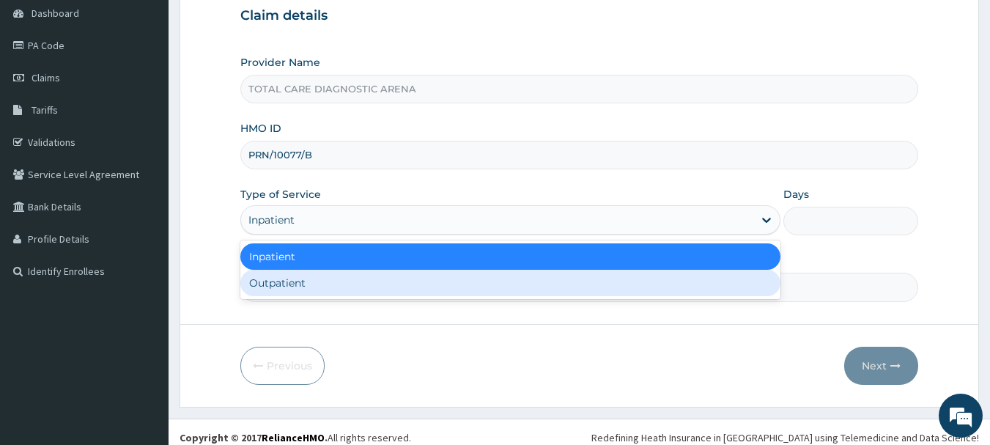
click at [556, 272] on div "Outpatient" at bounding box center [510, 283] width 540 height 26
type input "1"
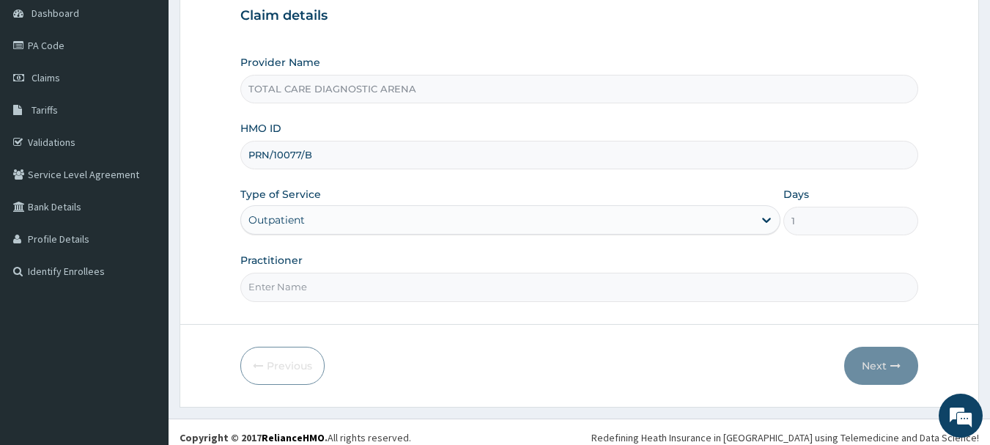
click at [542, 290] on input "Practitioner" at bounding box center [579, 287] width 679 height 29
click at [280, 293] on input "DR MIHAEL" at bounding box center [579, 287] width 679 height 29
type input "DR MICHAEL"
click at [868, 361] on button "Next" at bounding box center [882, 366] width 74 height 38
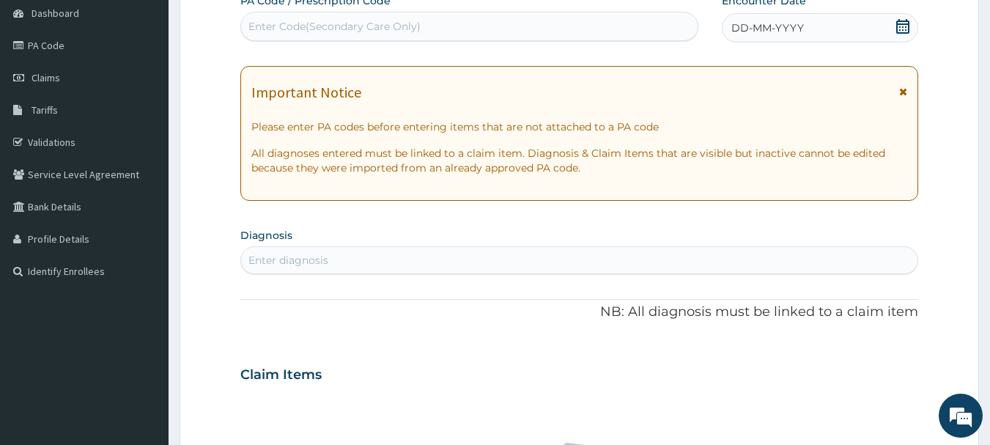
click at [480, 32] on div "Enter Code(Secondary Care Only)" at bounding box center [469, 26] width 457 height 23
paste input "PA/24BBB0"
type input "PA/24BBB0"
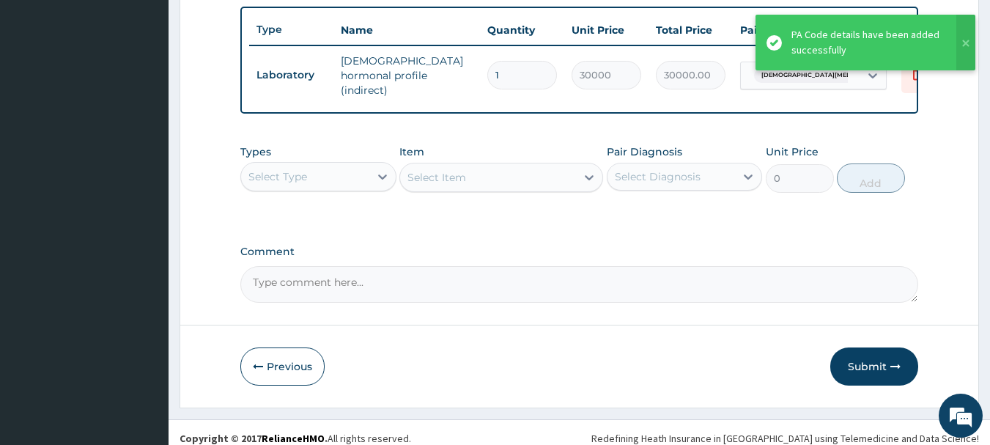
scroll to position [554, 0]
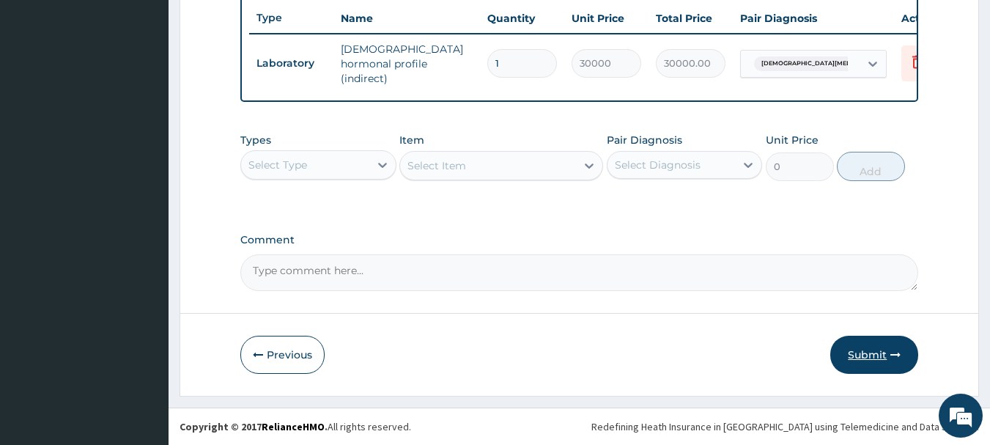
click at [861, 345] on button "Submit" at bounding box center [875, 355] width 88 height 38
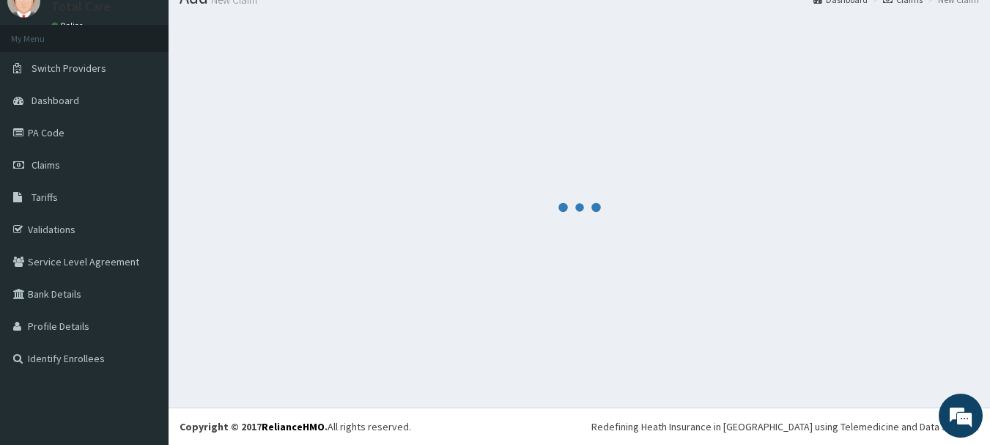
scroll to position [59, 0]
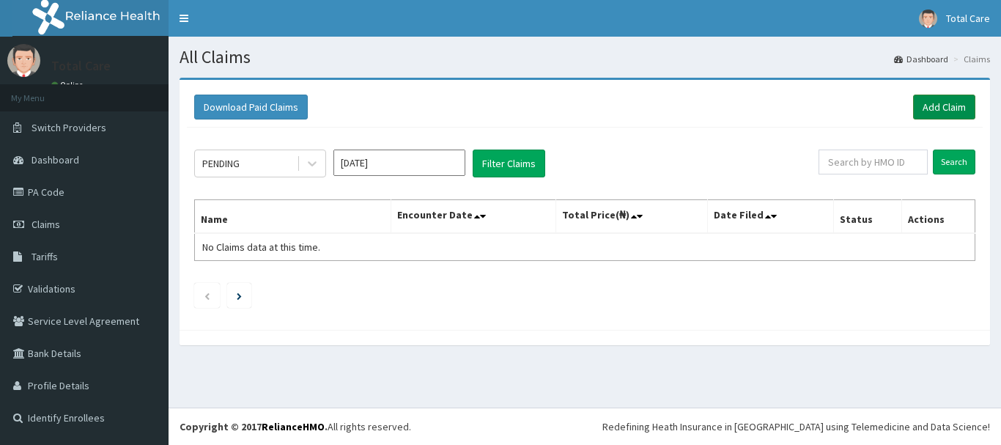
click at [939, 101] on link "Add Claim" at bounding box center [945, 107] width 62 height 25
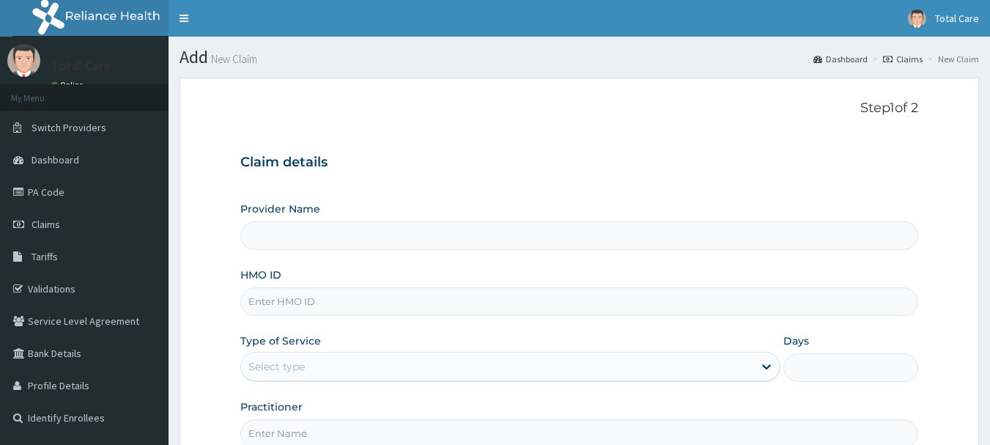
type input "TOTAL CARE DIAGNOSTIC ARENA"
click at [457, 299] on input "HMO ID" at bounding box center [579, 301] width 679 height 29
paste input "OHT/10953/C"
type input "OHT/10953/C"
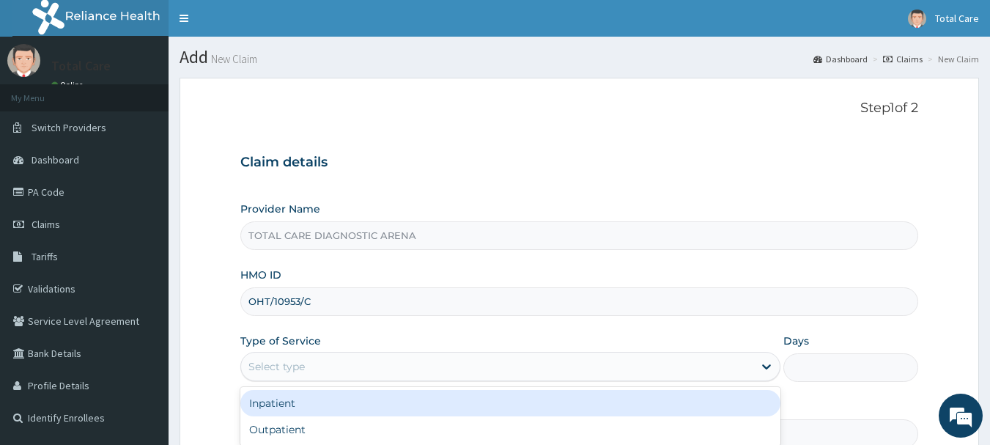
click at [441, 365] on div "Select type" at bounding box center [497, 366] width 512 height 23
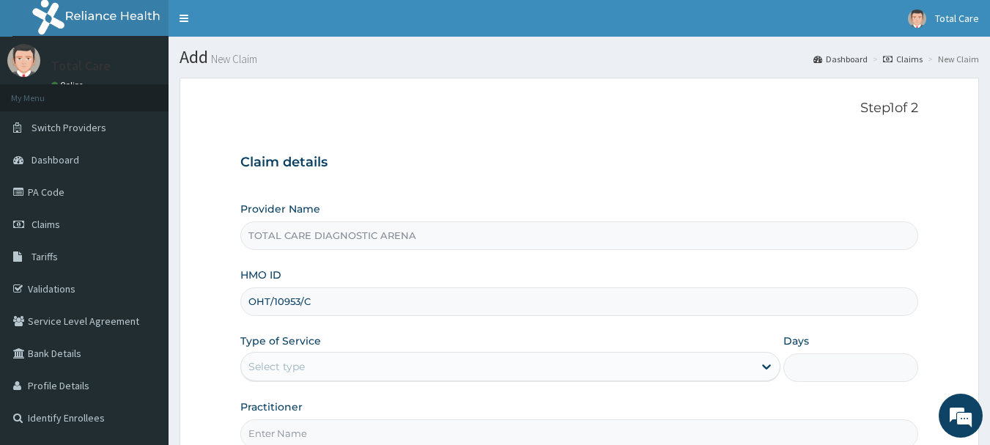
click at [403, 298] on input "OHT/10953/C" at bounding box center [579, 301] width 679 height 29
click at [397, 372] on div "Select type" at bounding box center [497, 366] width 512 height 23
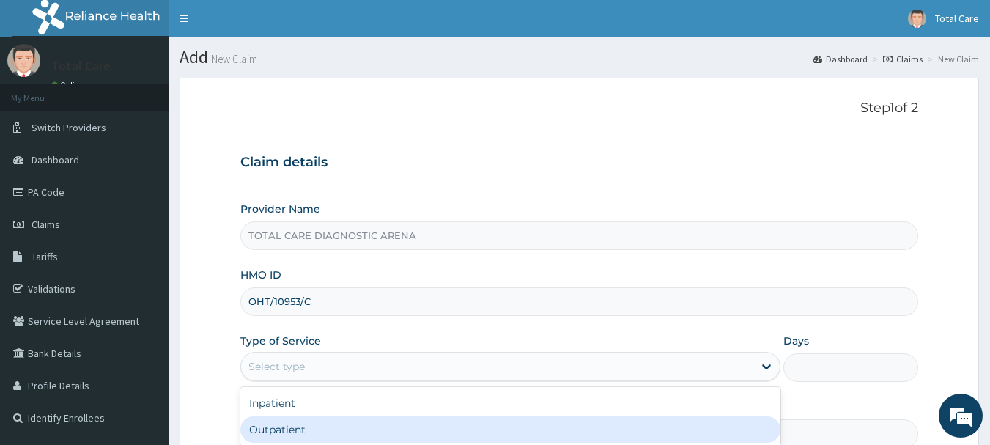
click at [389, 422] on div "Outpatient" at bounding box center [510, 429] width 540 height 26
type input "1"
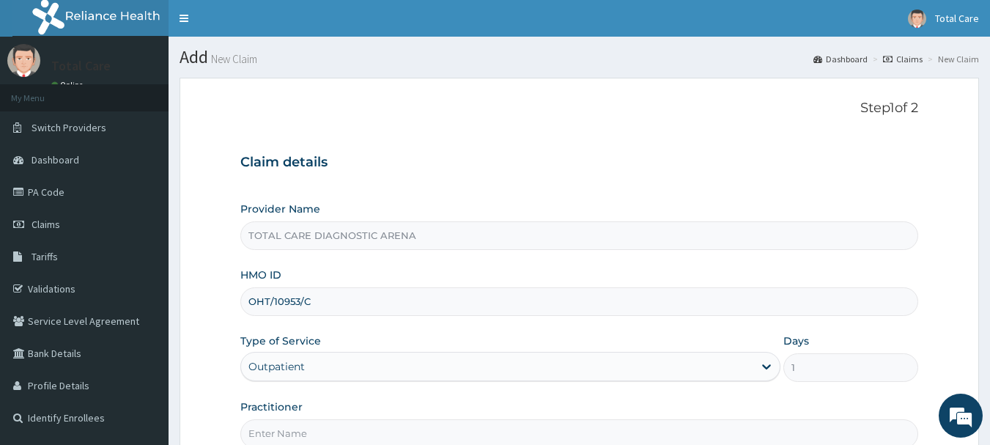
scroll to position [147, 0]
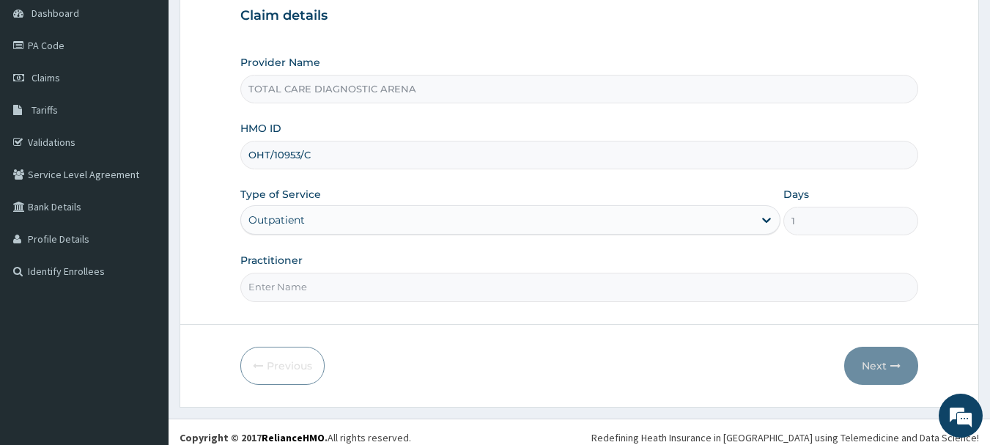
click at [446, 271] on div "Practitioner" at bounding box center [579, 277] width 679 height 48
click at [436, 306] on form "Step 1 of 2 Claim details Provider Name TOTAL CARE DIAGNOSTIC ARENA HMO ID OHT/…" at bounding box center [580, 169] width 800 height 476
click at [438, 290] on input "Practitioner" at bounding box center [579, 287] width 679 height 29
type input "DR MALOMO"
click at [878, 361] on button "Next" at bounding box center [882, 366] width 74 height 38
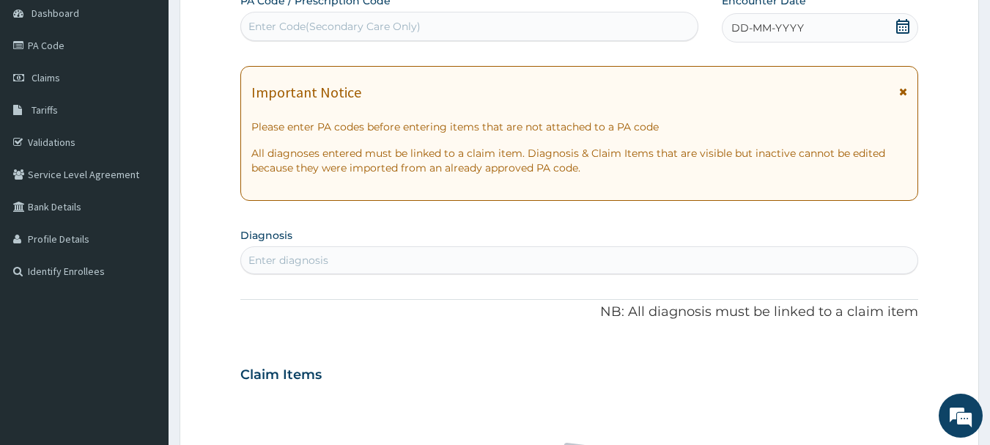
click at [413, 33] on div "Enter Code(Secondary Care Only)" at bounding box center [335, 26] width 172 height 15
paste input "PA/96E83D"
type input "PA/96E83D"
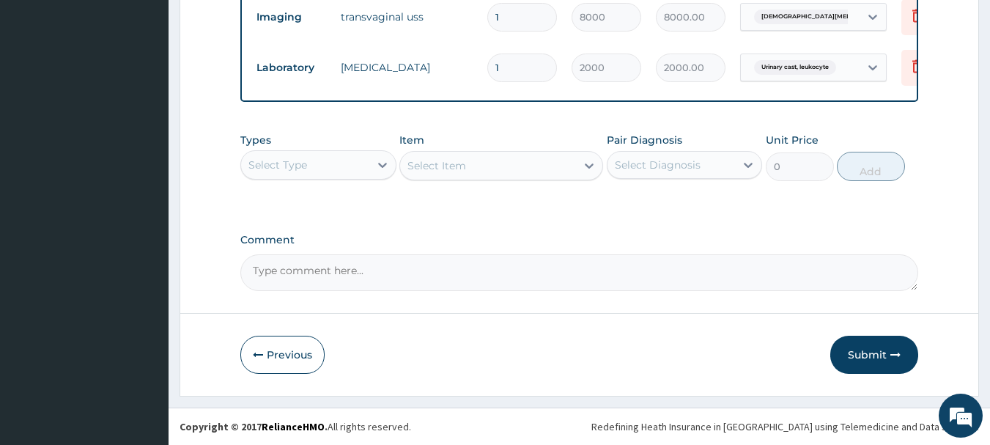
scroll to position [764, 0]
click at [870, 350] on button "Submit" at bounding box center [875, 355] width 88 height 38
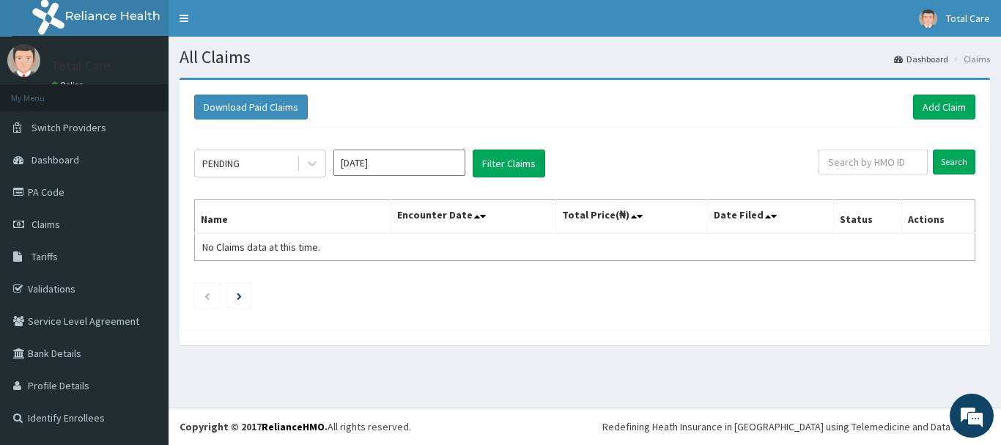
click at [415, 161] on input "[DATE]" at bounding box center [400, 163] width 132 height 26
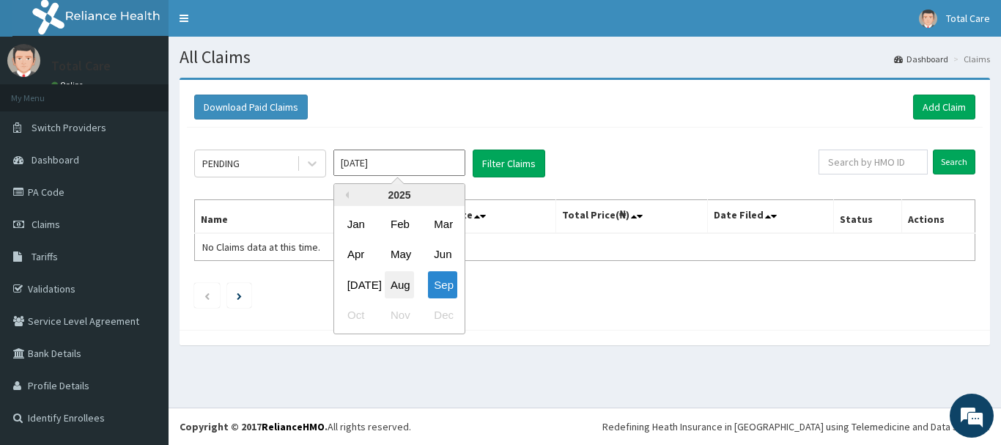
click at [400, 281] on div "Aug" at bounding box center [399, 284] width 29 height 27
type input "[DATE]"
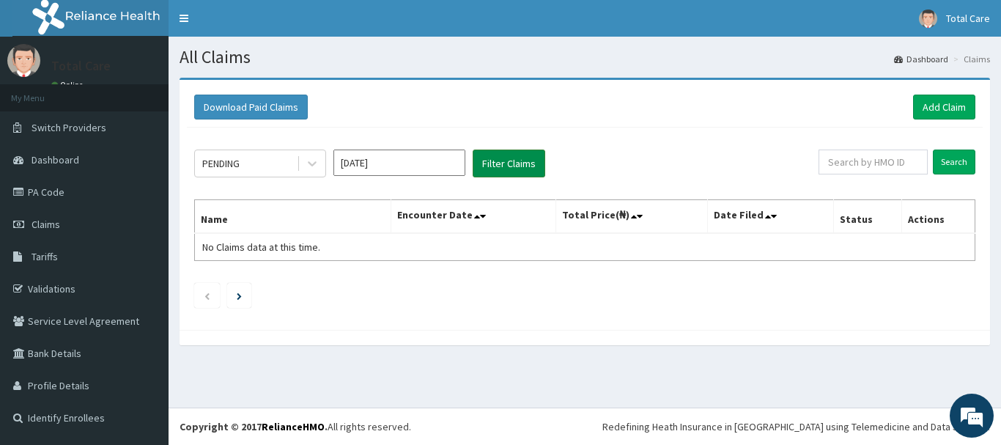
click at [517, 163] on button "Filter Claims" at bounding box center [509, 164] width 73 height 28
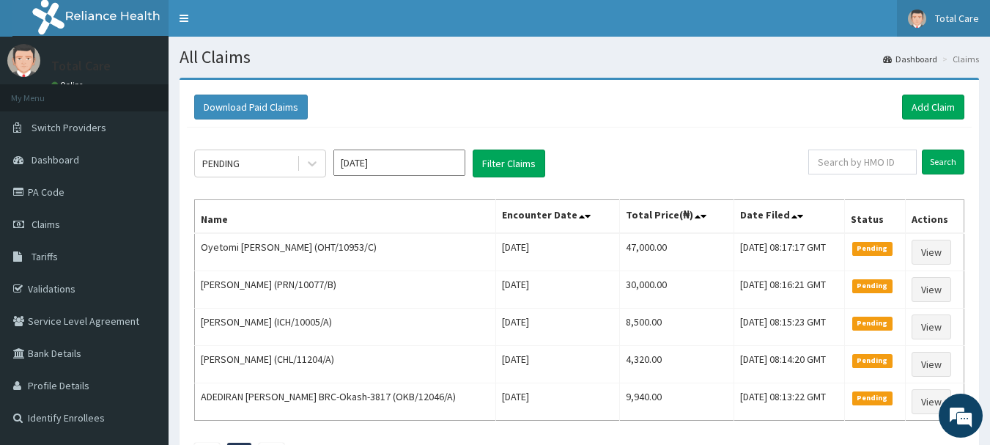
click at [946, 28] on link "Total Care" at bounding box center [943, 18] width 93 height 37
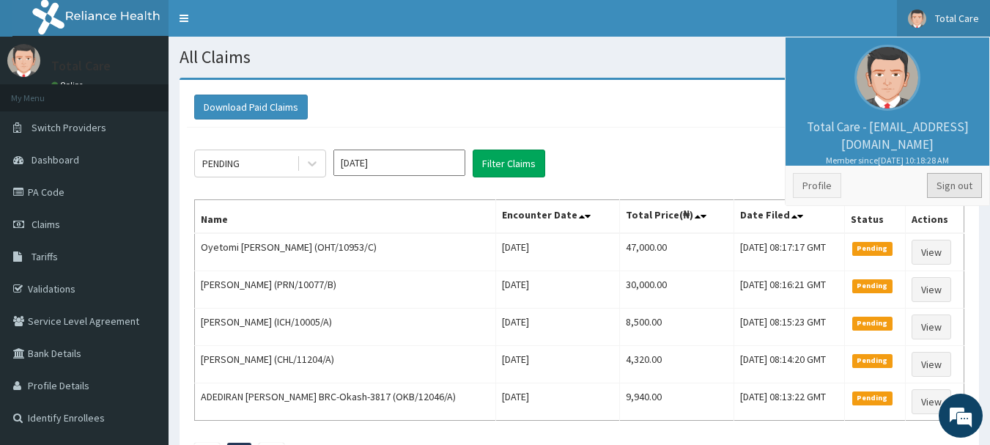
click at [947, 189] on link "Sign out" at bounding box center [954, 185] width 55 height 25
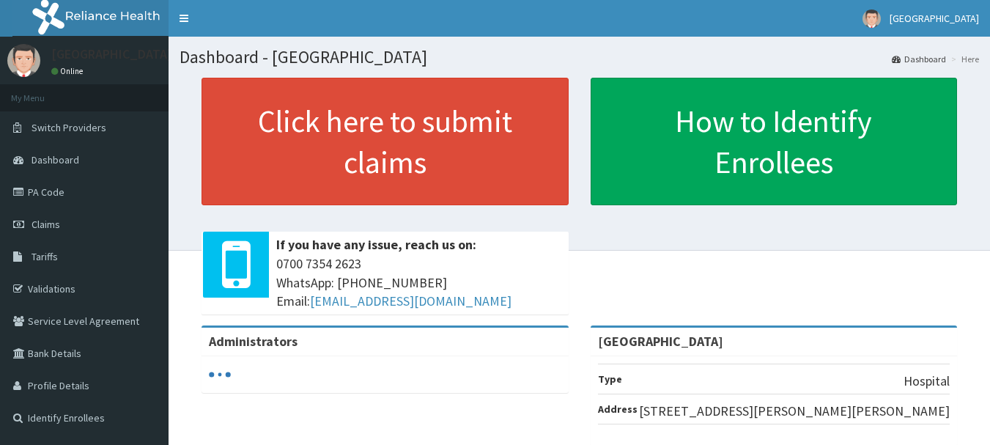
click at [44, 198] on link "PA Code" at bounding box center [84, 192] width 169 height 32
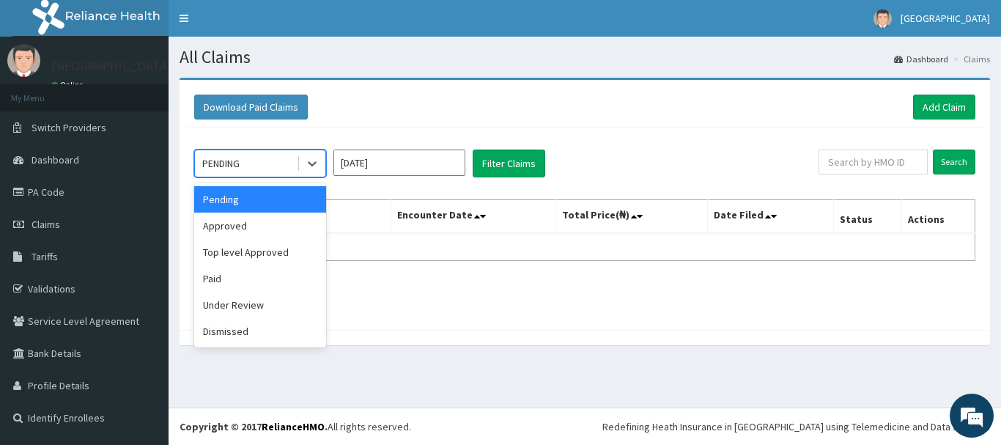
click at [279, 161] on div "PENDING" at bounding box center [246, 163] width 102 height 23
click at [257, 221] on div "Approved" at bounding box center [260, 226] width 132 height 26
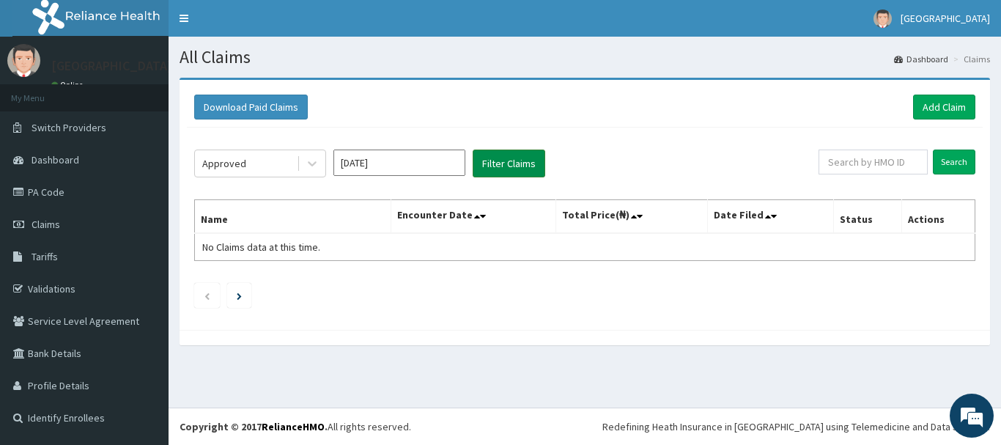
click at [499, 168] on button "Filter Claims" at bounding box center [509, 164] width 73 height 28
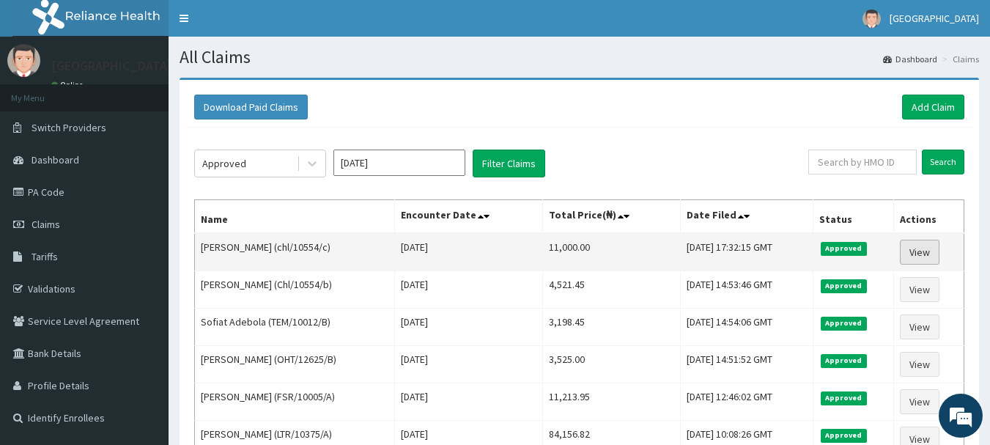
click at [933, 252] on link "View" at bounding box center [920, 252] width 40 height 25
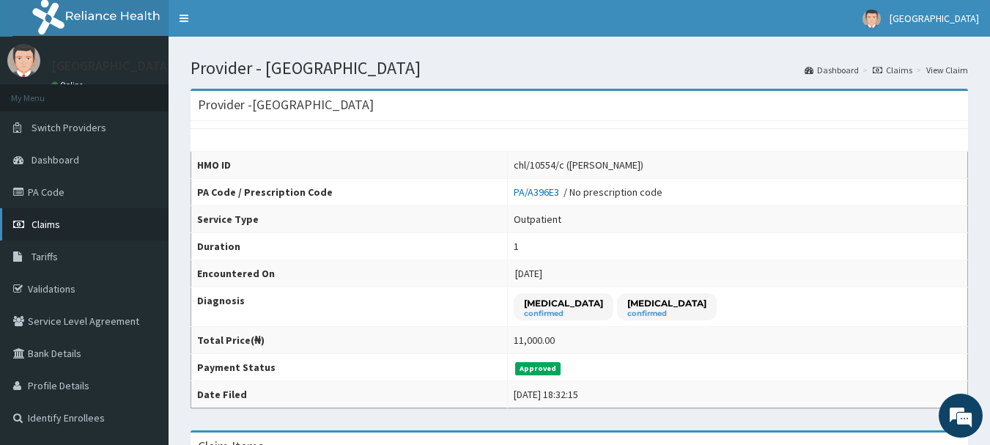
click at [73, 230] on link "Claims" at bounding box center [84, 224] width 169 height 32
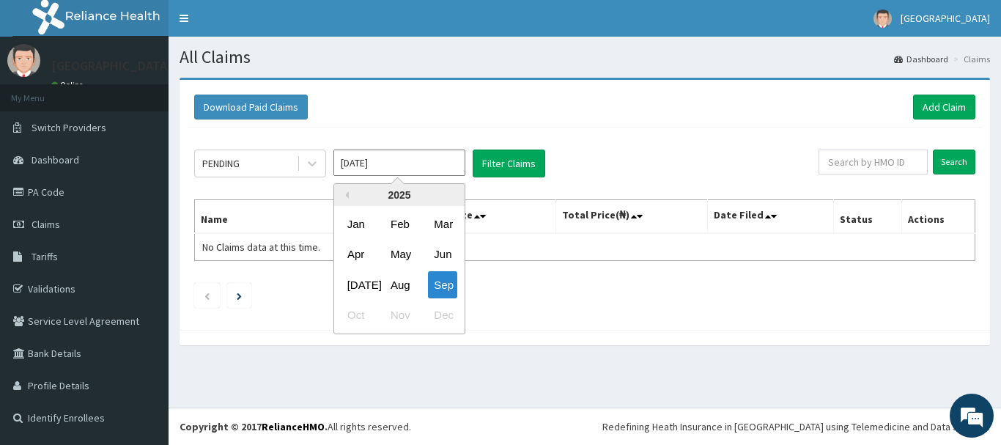
click at [375, 166] on input "[DATE]" at bounding box center [400, 163] width 132 height 26
click at [265, 166] on div "PENDING" at bounding box center [246, 163] width 102 height 23
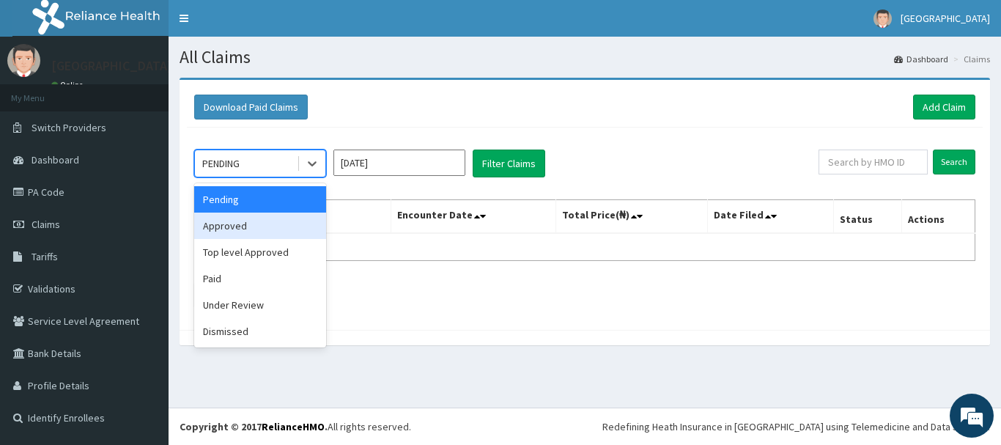
click at [260, 233] on div "Approved" at bounding box center [260, 226] width 132 height 26
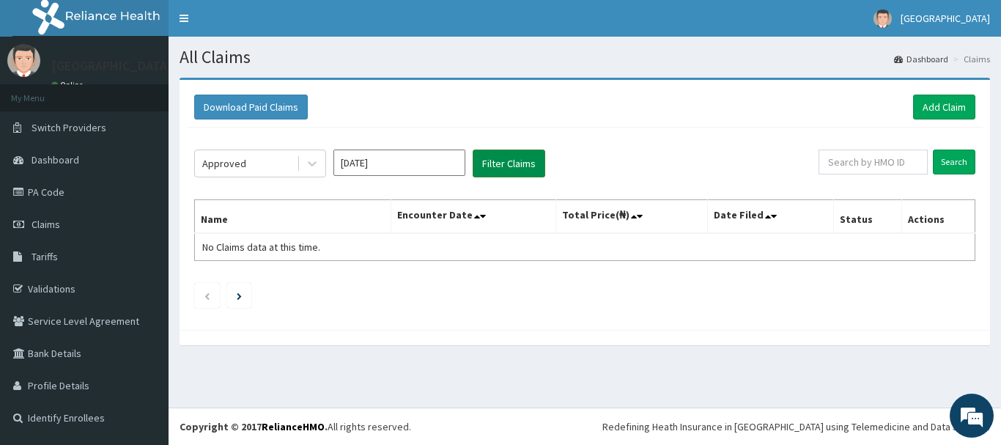
click at [525, 151] on button "Filter Claims" at bounding box center [509, 164] width 73 height 28
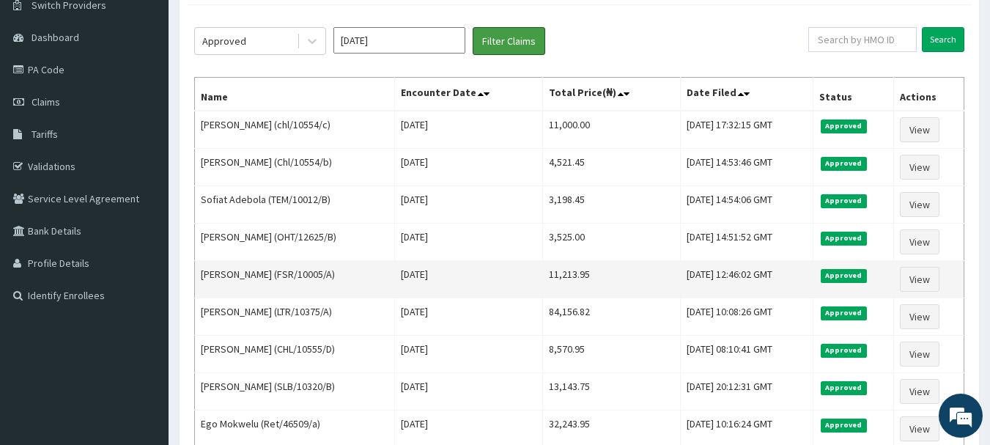
scroll to position [147, 0]
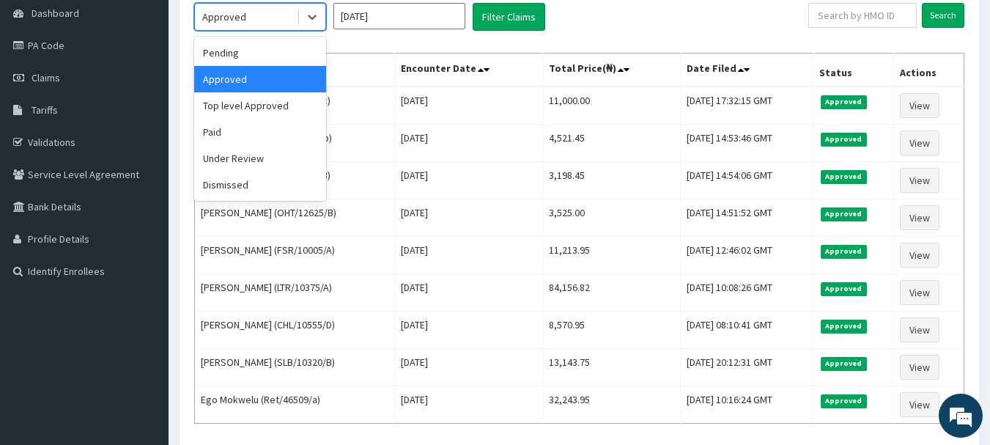
click at [297, 21] on div at bounding box center [311, 17] width 29 height 26
click at [246, 148] on div "Under Review" at bounding box center [260, 158] width 132 height 26
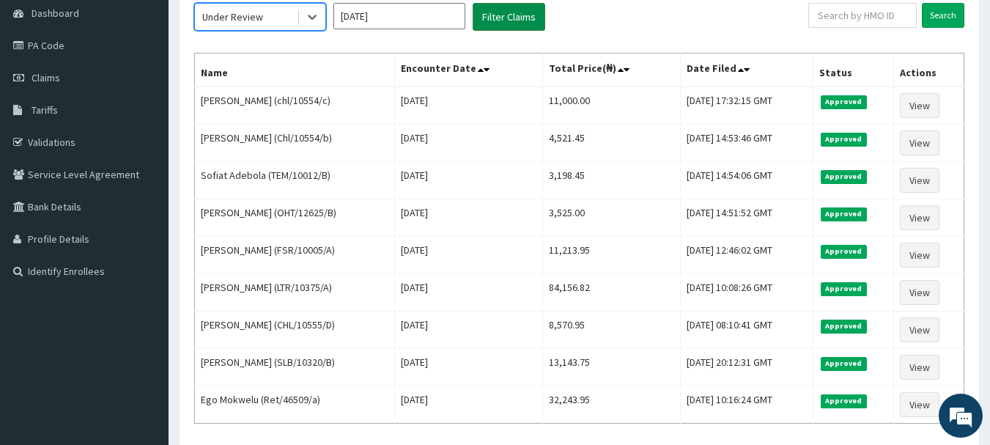
click at [486, 22] on button "Filter Claims" at bounding box center [509, 17] width 73 height 28
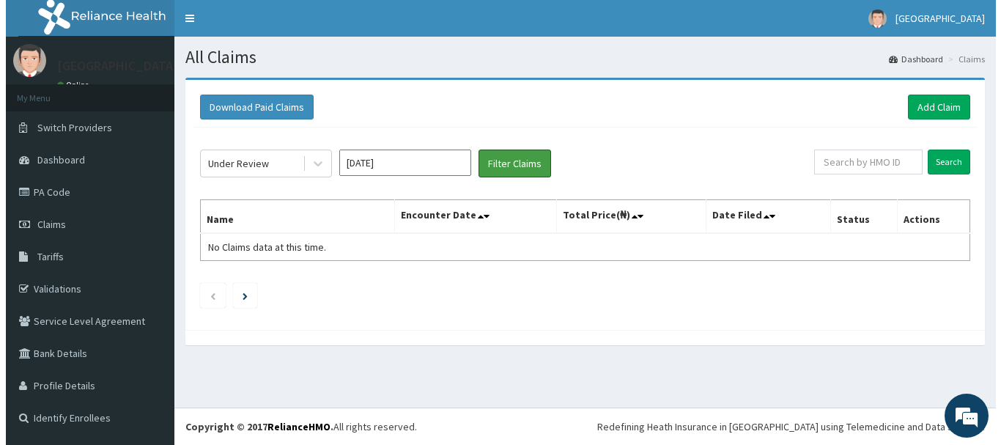
scroll to position [0, 0]
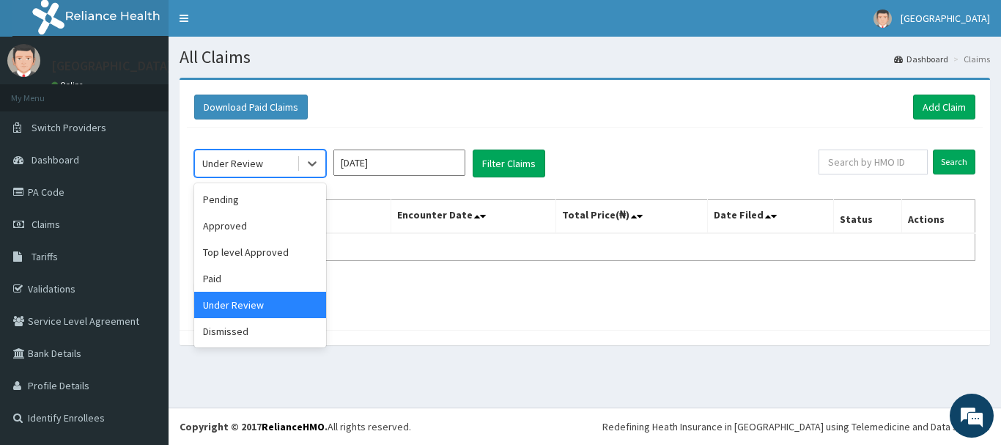
drag, startPoint x: 283, startPoint y: 165, endPoint x: 279, endPoint y: 172, distance: 7.9
click at [281, 168] on div "Under Review" at bounding box center [246, 163] width 102 height 23
click at [232, 343] on div "Dismissed" at bounding box center [260, 331] width 132 height 26
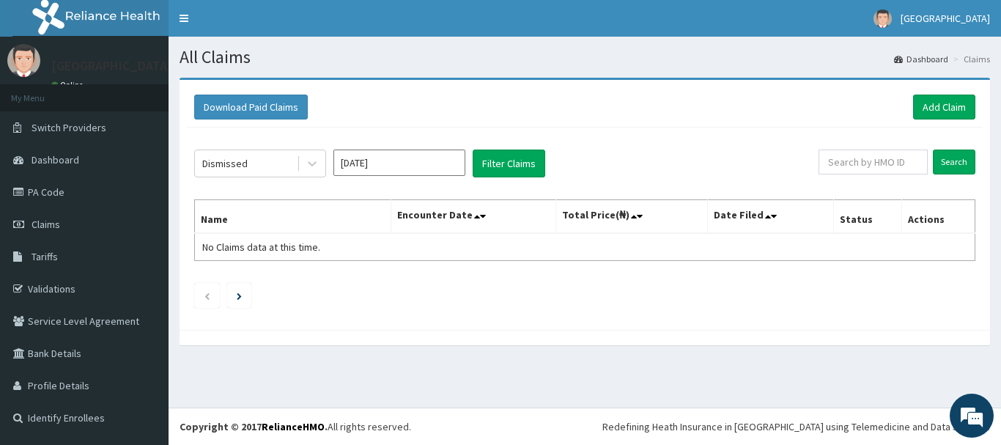
click at [510, 142] on div "Dismissed [DATE] Filter Claims Search Name Encounter Date Total Price(₦) Date F…" at bounding box center [585, 225] width 796 height 195
click at [502, 159] on button "Filter Claims" at bounding box center [509, 164] width 73 height 28
click at [82, 188] on link "PA Code" at bounding box center [84, 192] width 169 height 32
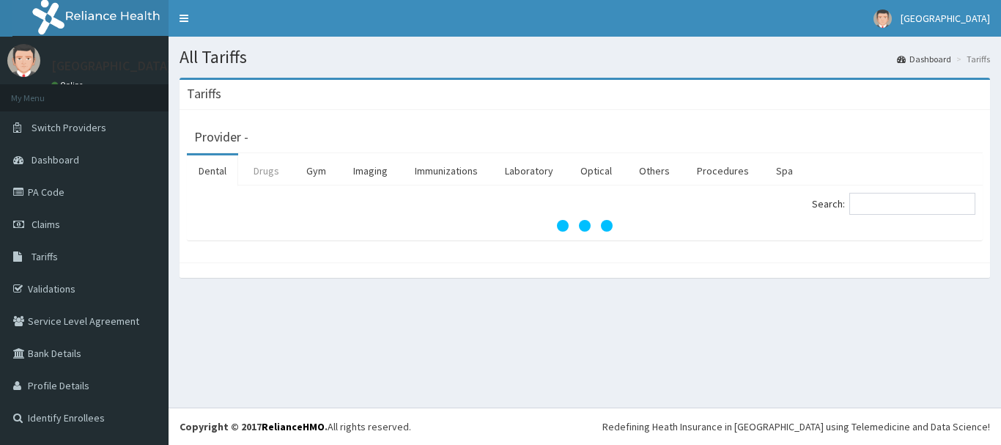
click at [271, 175] on link "Drugs" at bounding box center [266, 170] width 49 height 31
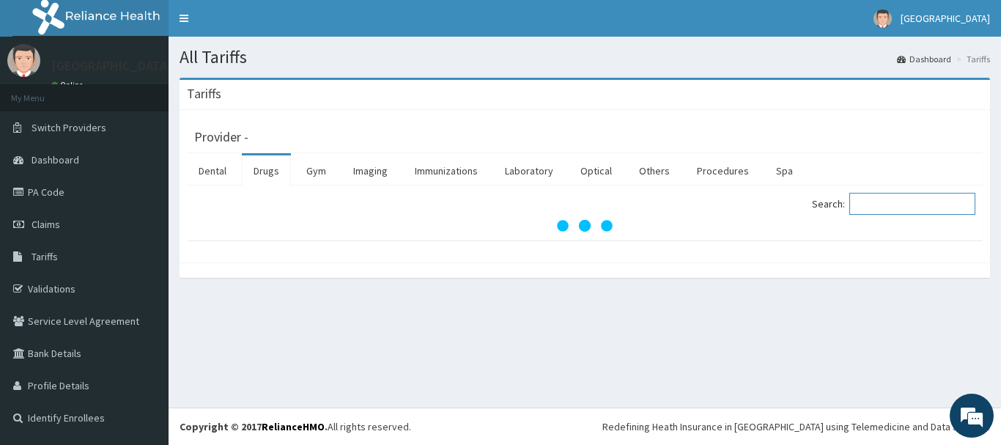
click at [935, 198] on input "Search:" at bounding box center [913, 204] width 126 height 22
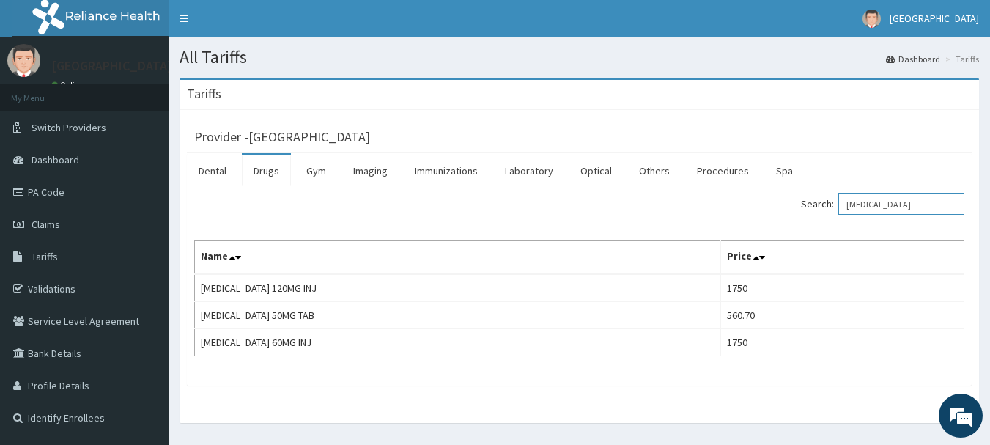
type input "ARTESUNATE"
